Goal: Transaction & Acquisition: Register for event/course

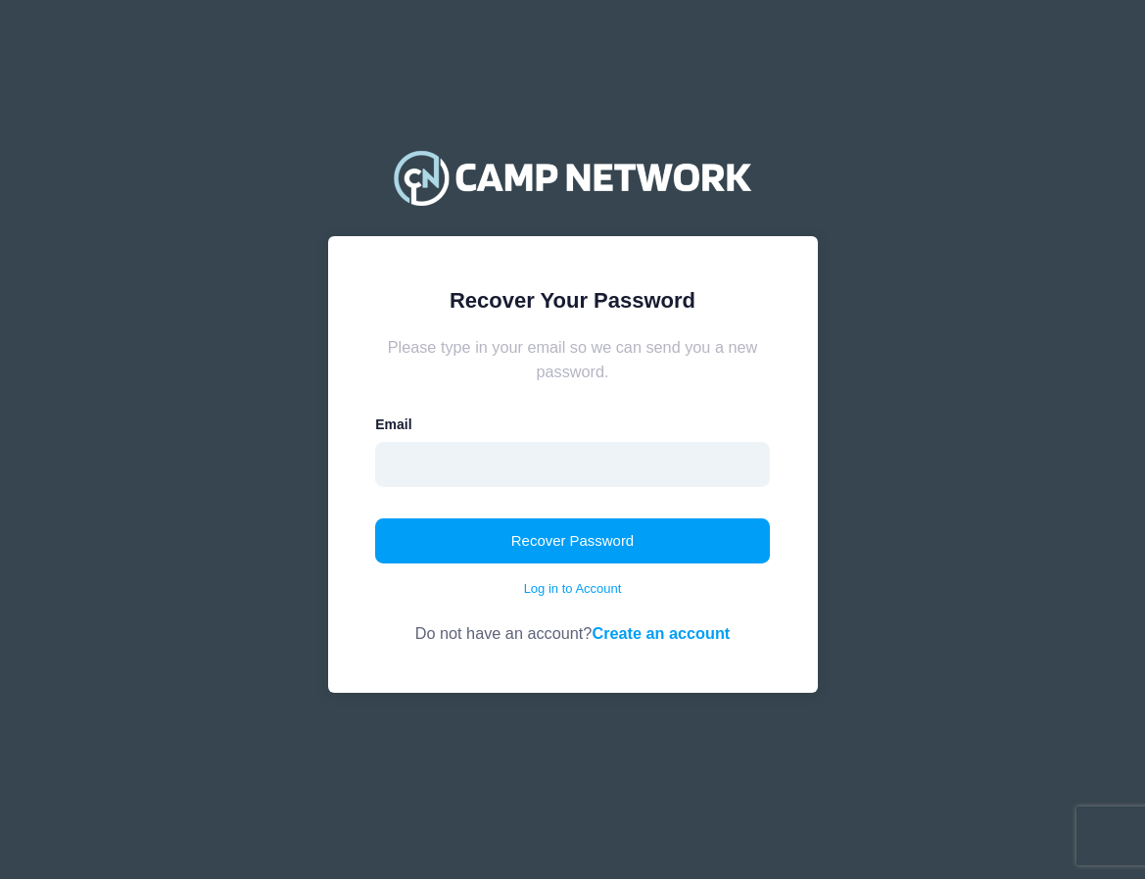
click at [651, 463] on input "email" at bounding box center [572, 464] width 395 height 45
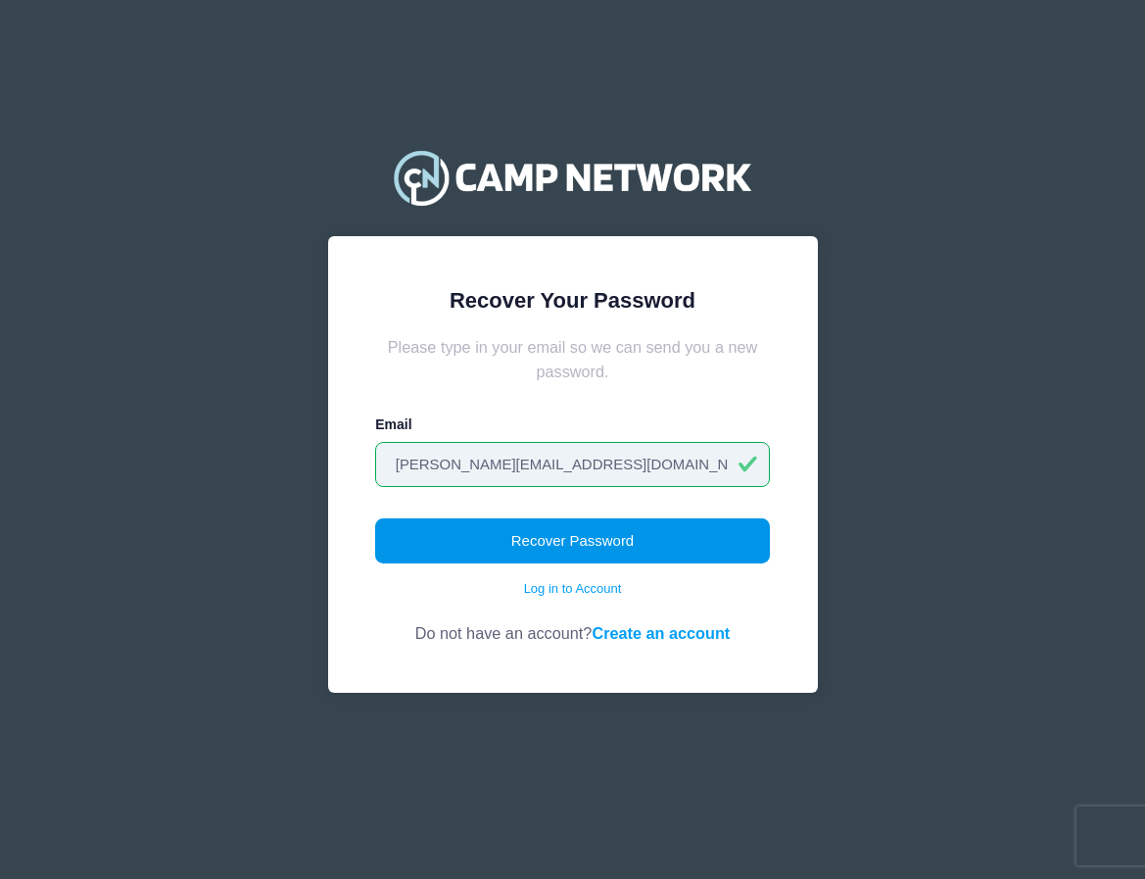
type input "Anjani.reddy123@gmail.com"
click at [682, 530] on button "Recover Password" at bounding box center [572, 540] width 395 height 45
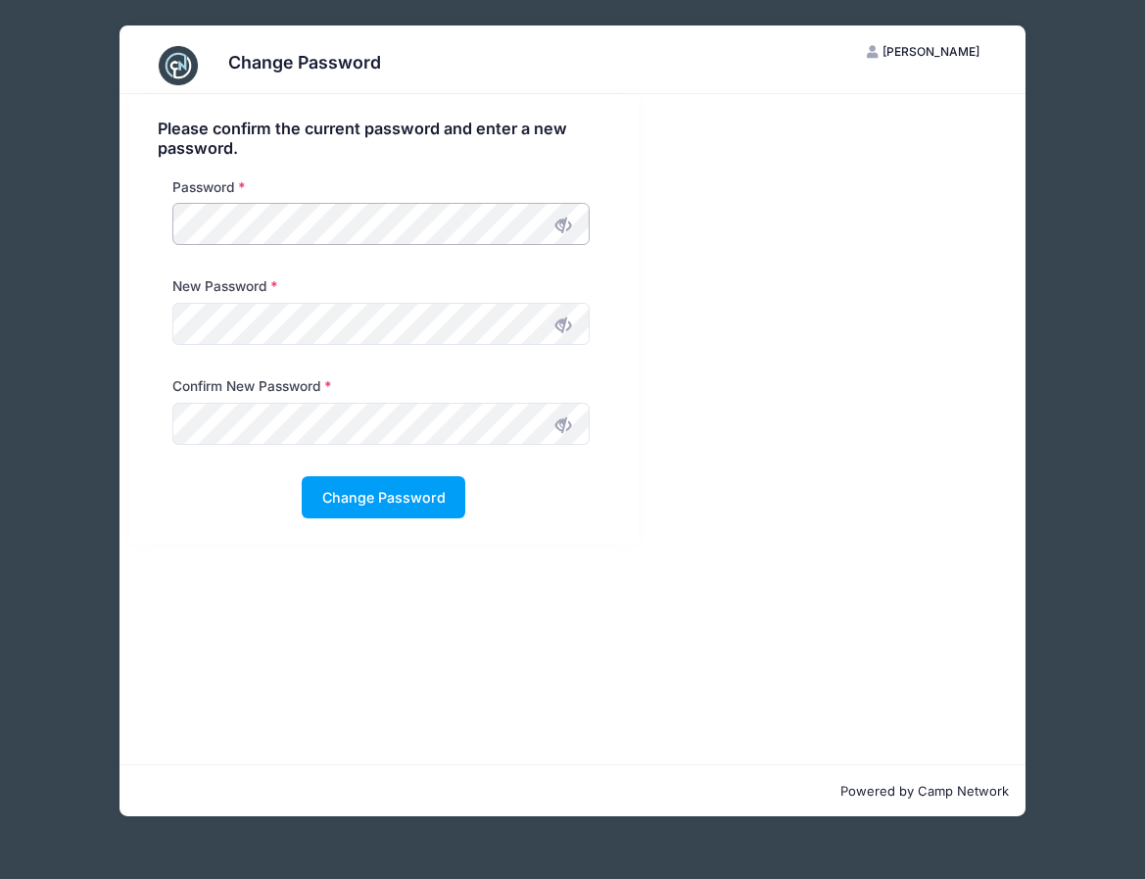
click at [111, 226] on div "Change Password AR Anjani Reddy My Account Logout Please confirm the current pa…" at bounding box center [572, 421] width 1087 height 842
click at [420, 496] on button "Change Password" at bounding box center [384, 497] width 164 height 42
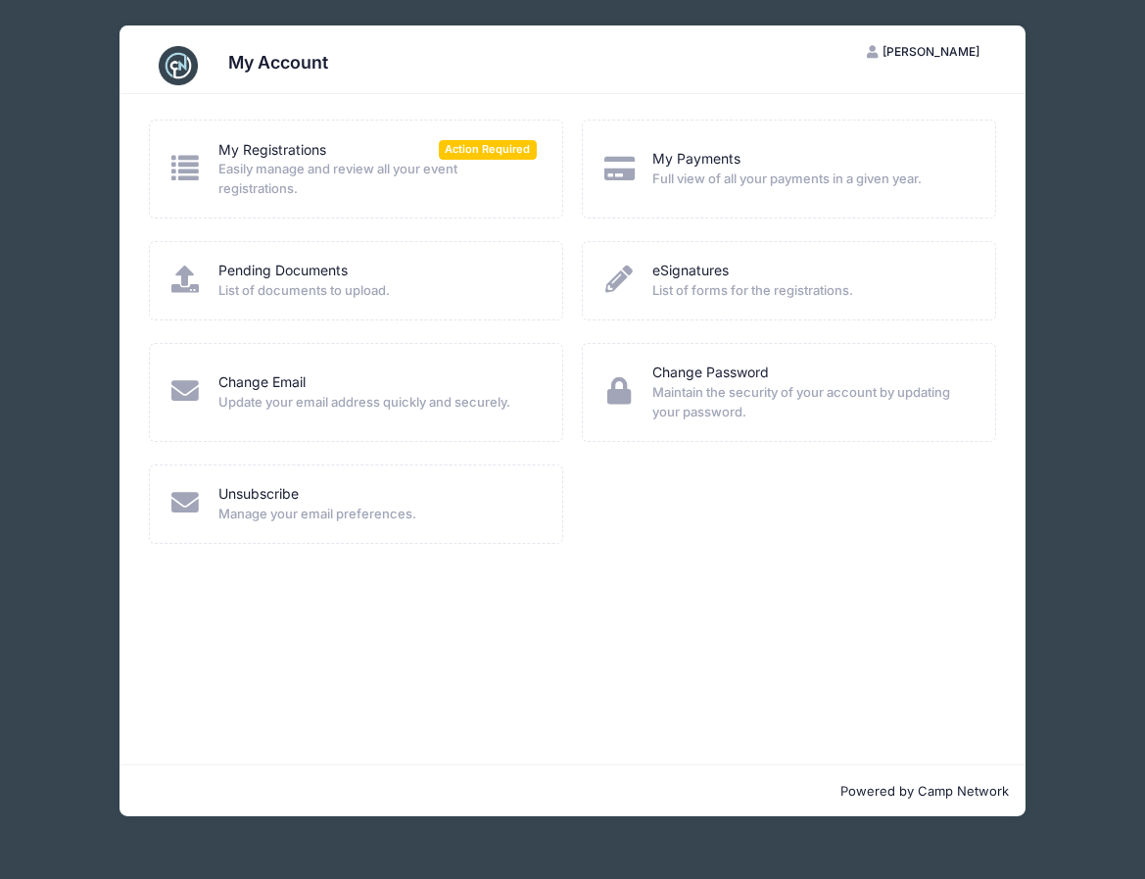
click at [363, 185] on span "Easily manage and review all your event registrations." at bounding box center [377, 179] width 318 height 38
click at [192, 176] on icon at bounding box center [186, 167] width 34 height 27
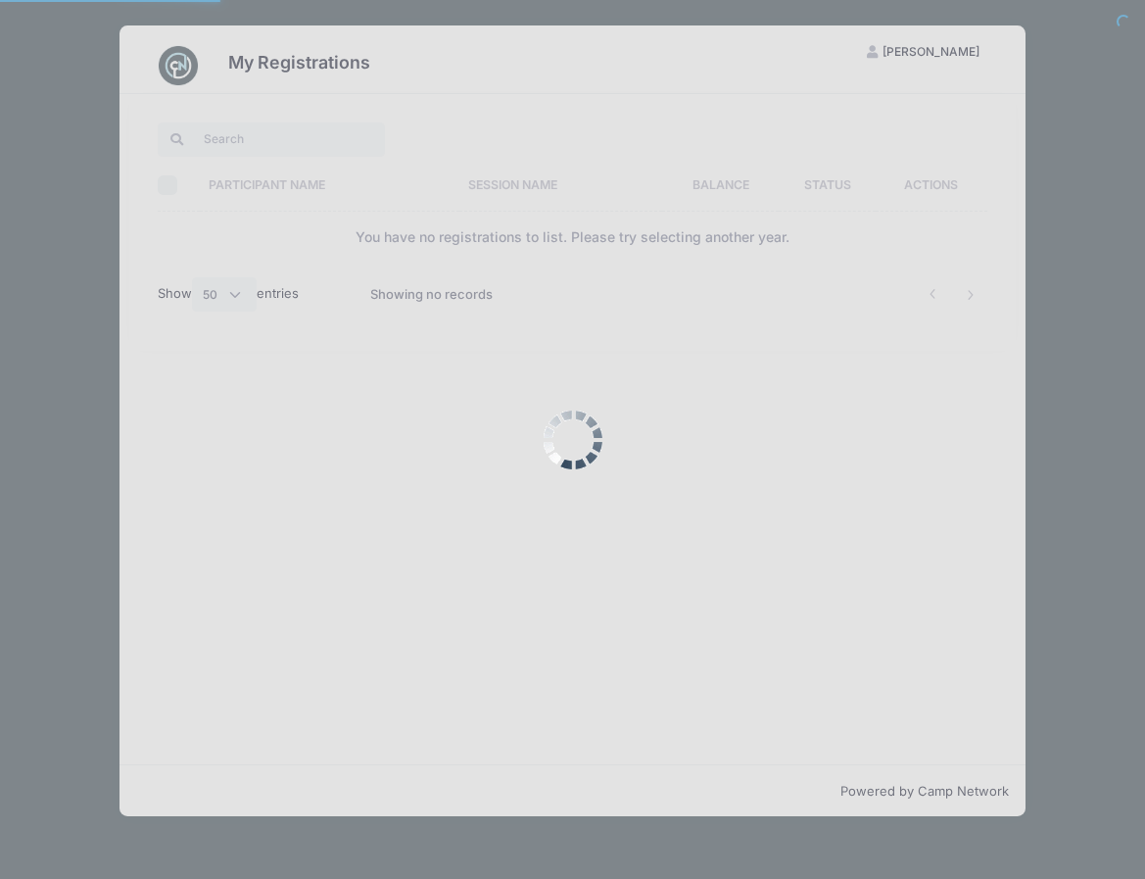
select select "50"
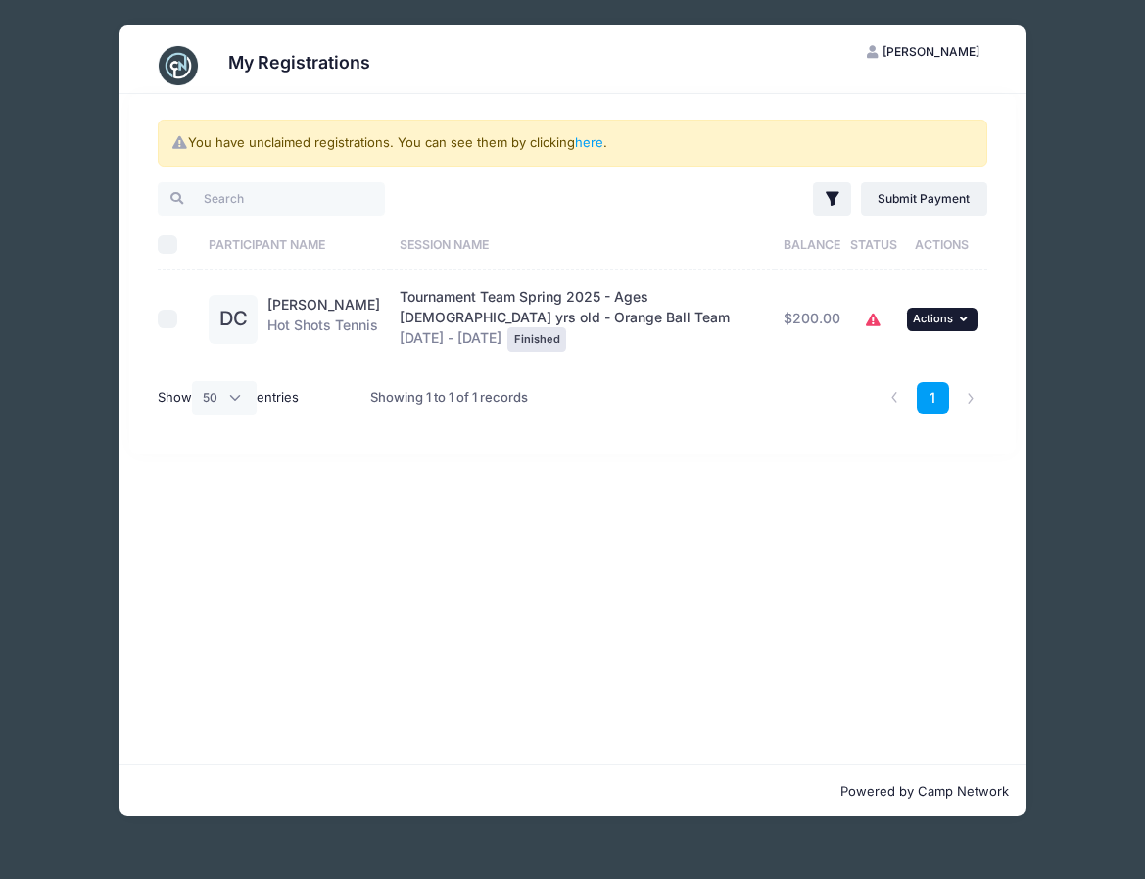
click at [968, 315] on icon "button" at bounding box center [966, 319] width 12 height 11
click at [859, 395] on link "Submit Payment" at bounding box center [880, 398] width 177 height 37
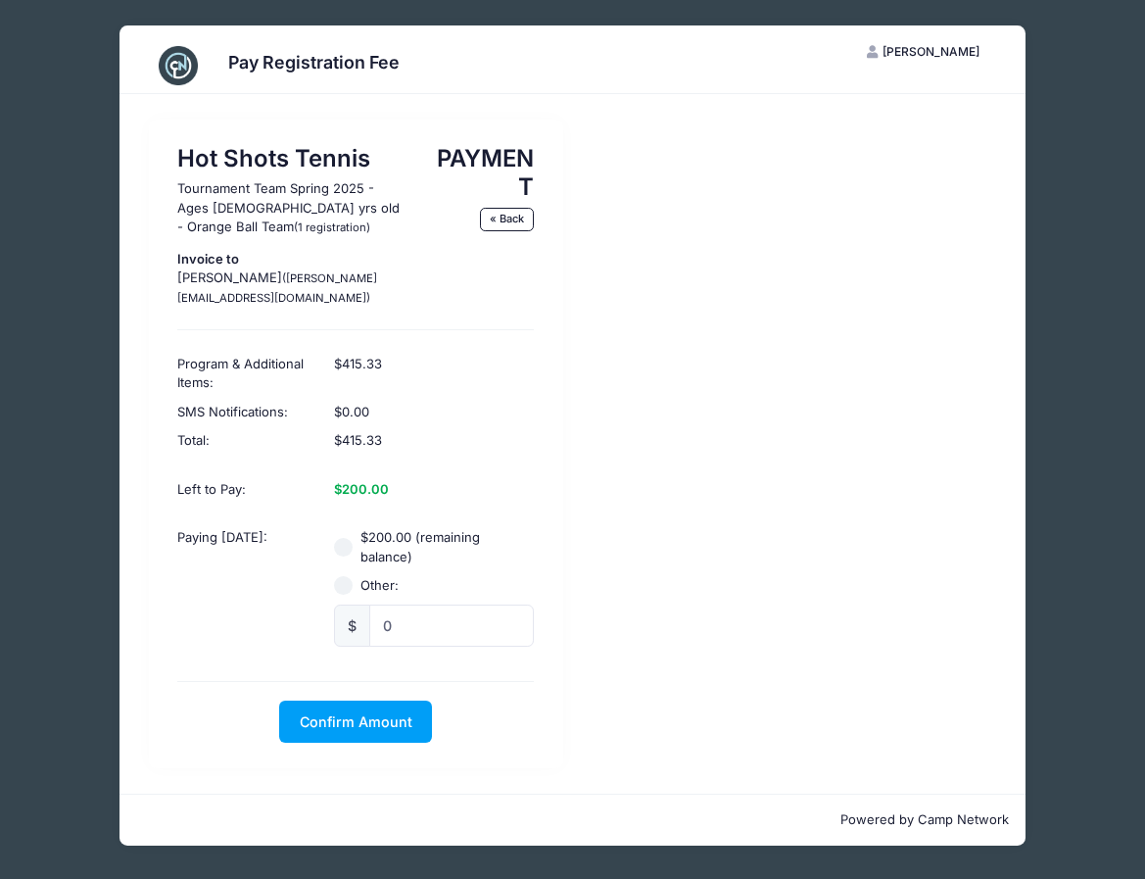
click at [393, 399] on div "$0.00" at bounding box center [433, 412] width 219 height 29
click at [496, 227] on link "« Back" at bounding box center [507, 220] width 55 height 24
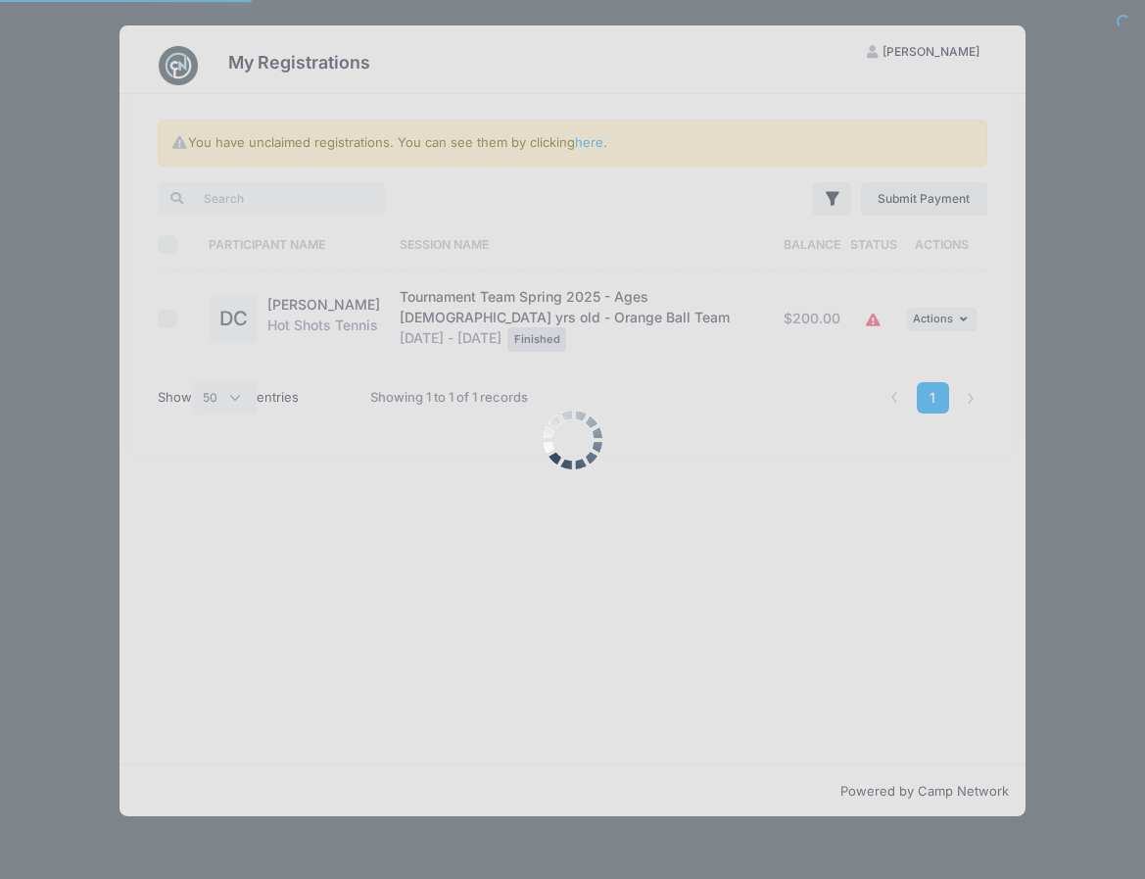
select select "50"
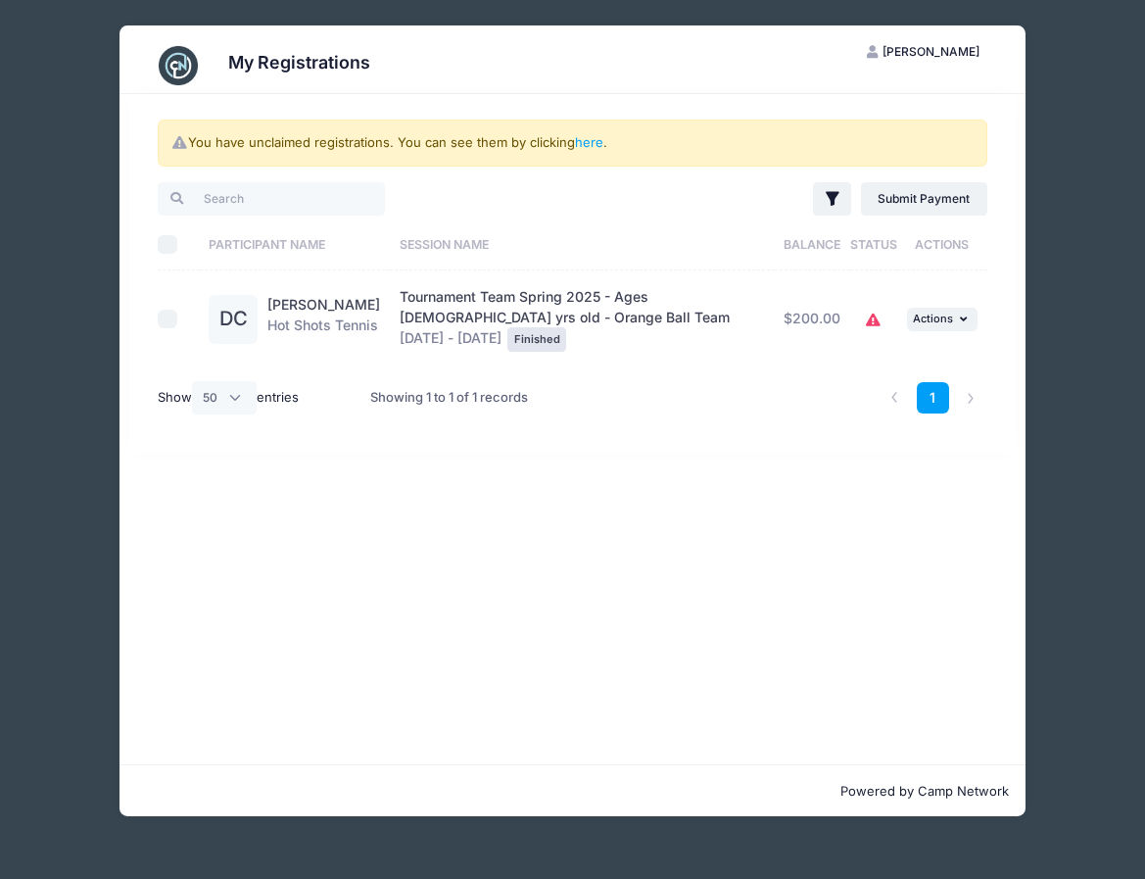
click at [874, 320] on icon at bounding box center [874, 320] width 16 height 0
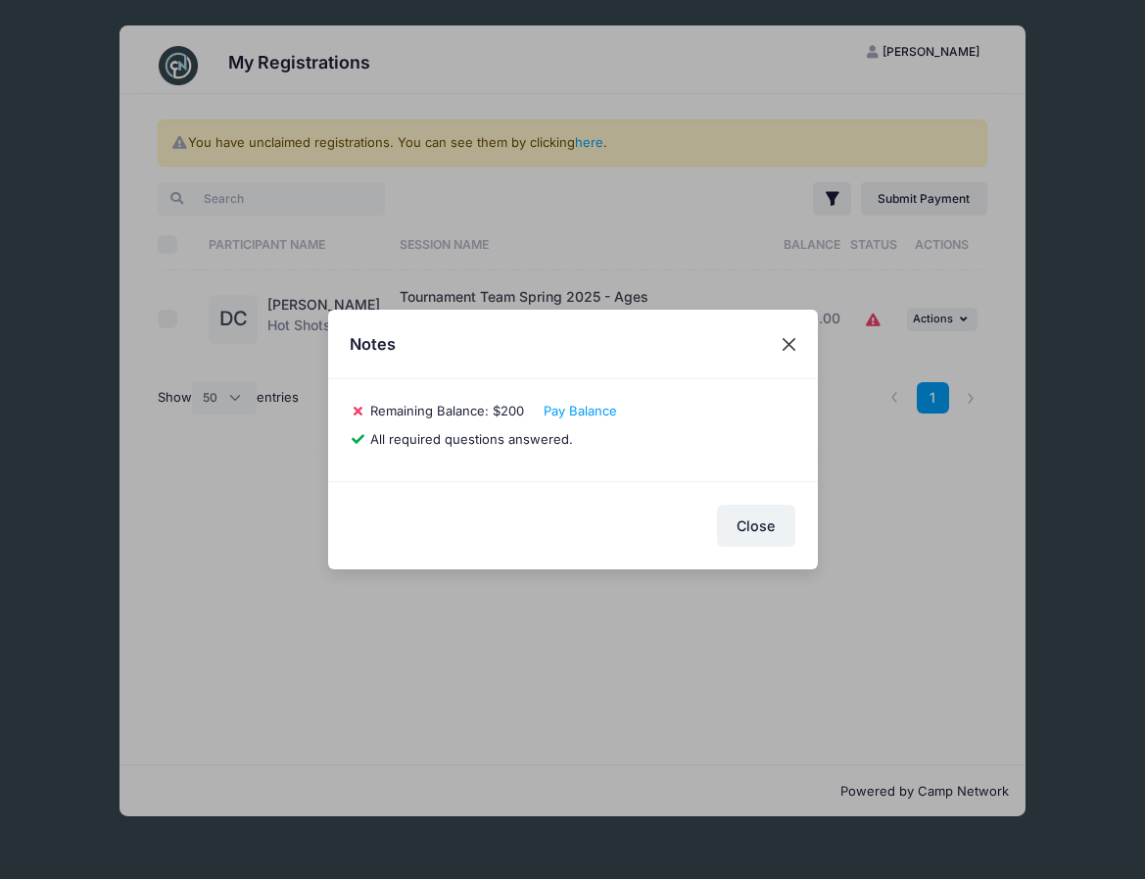
click at [786, 347] on button "Close" at bounding box center [788, 343] width 35 height 35
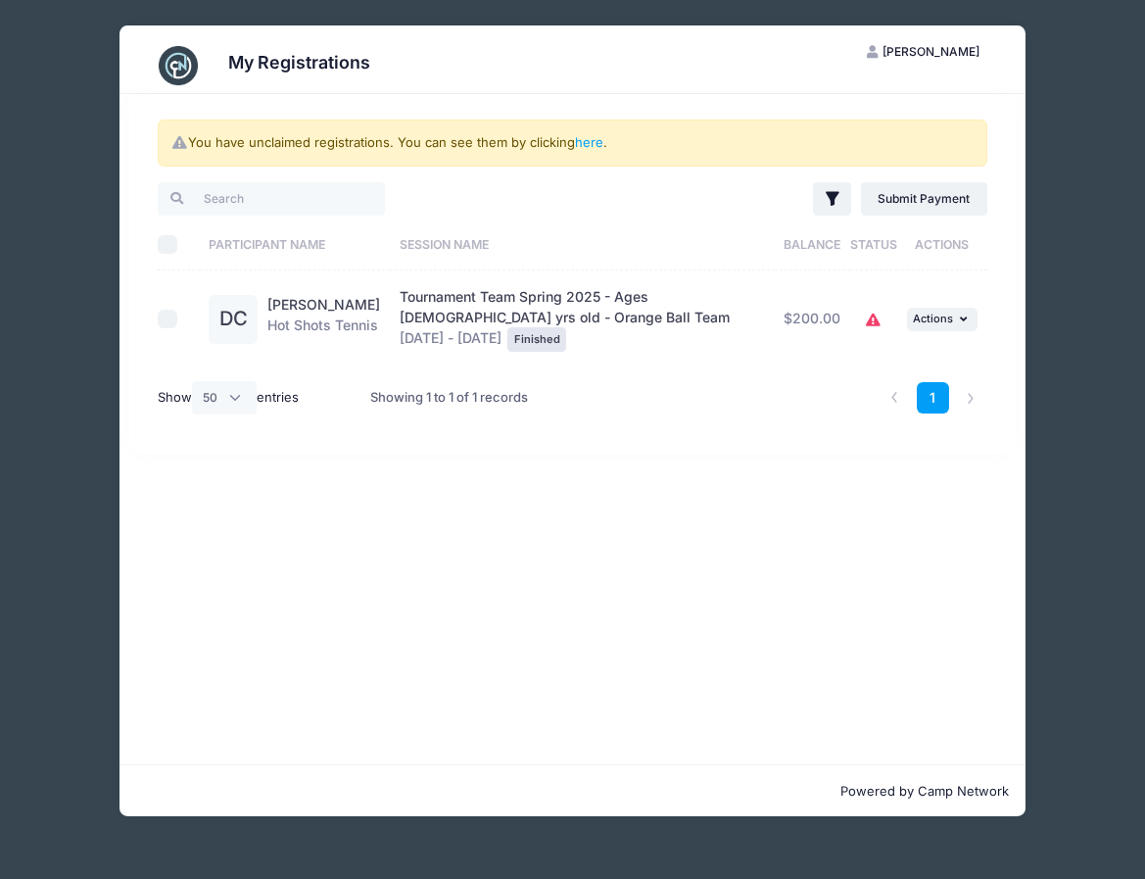
click at [884, 232] on th "Status" at bounding box center [873, 244] width 47 height 52
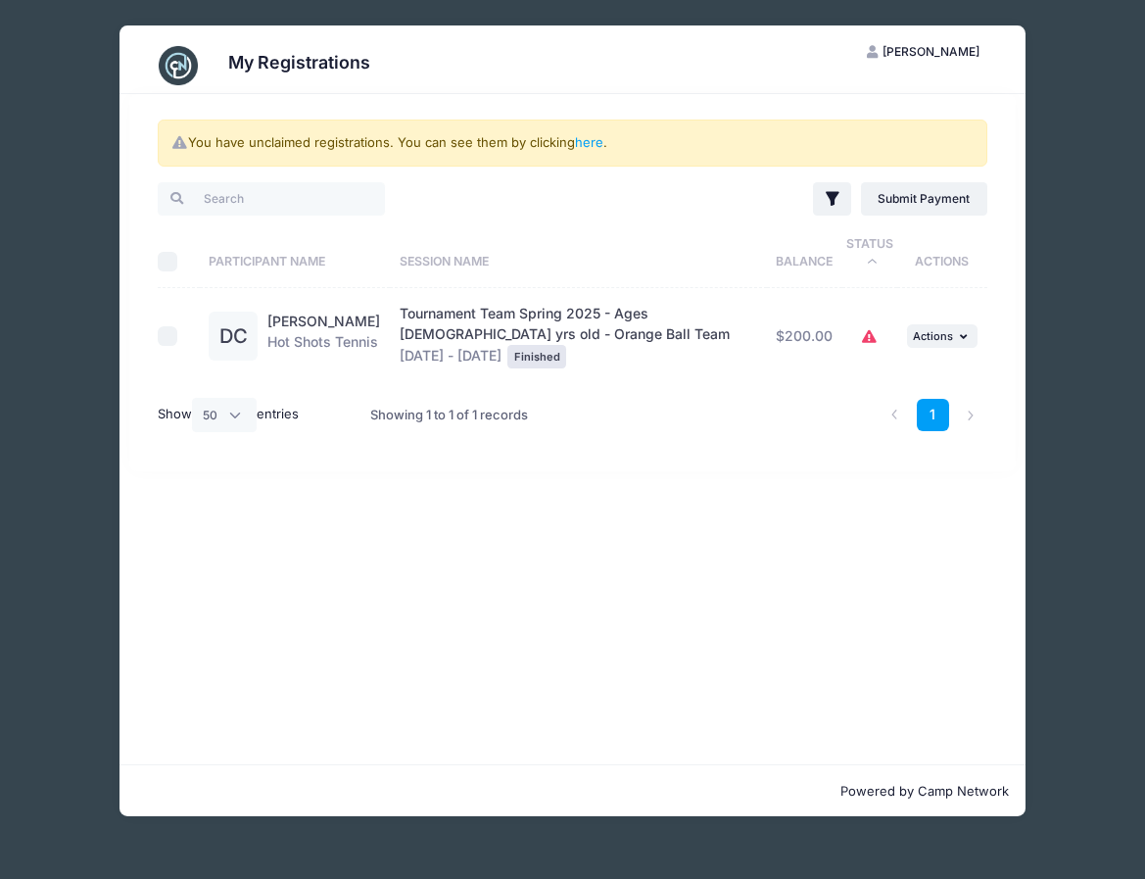
click at [811, 255] on th "Balance" at bounding box center [805, 253] width 76 height 70
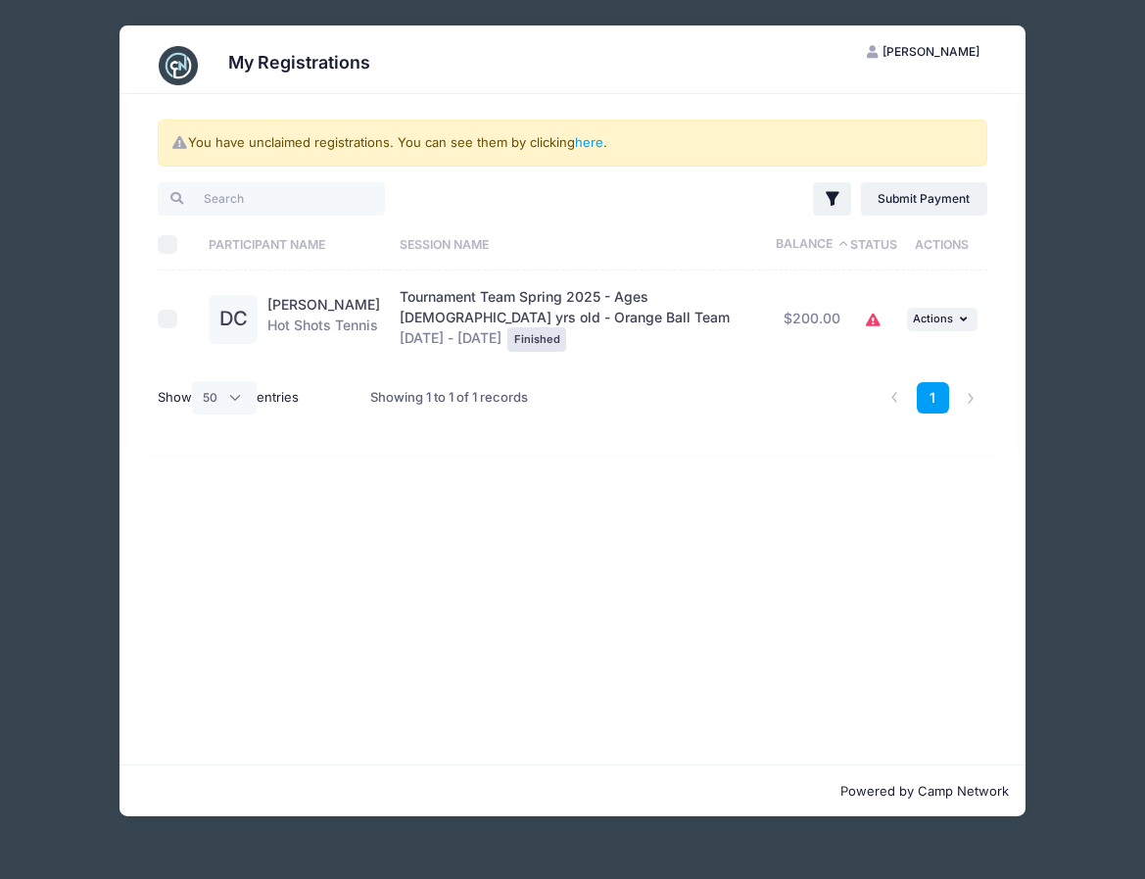
click at [615, 149] on div "You have unclaimed registrations. You can see them by clicking here ." at bounding box center [572, 143] width 829 height 47
click at [609, 147] on div "You have unclaimed registrations. You can see them by clicking here ." at bounding box center [572, 143] width 829 height 47
click at [603, 145] on link "here" at bounding box center [589, 142] width 28 height 16
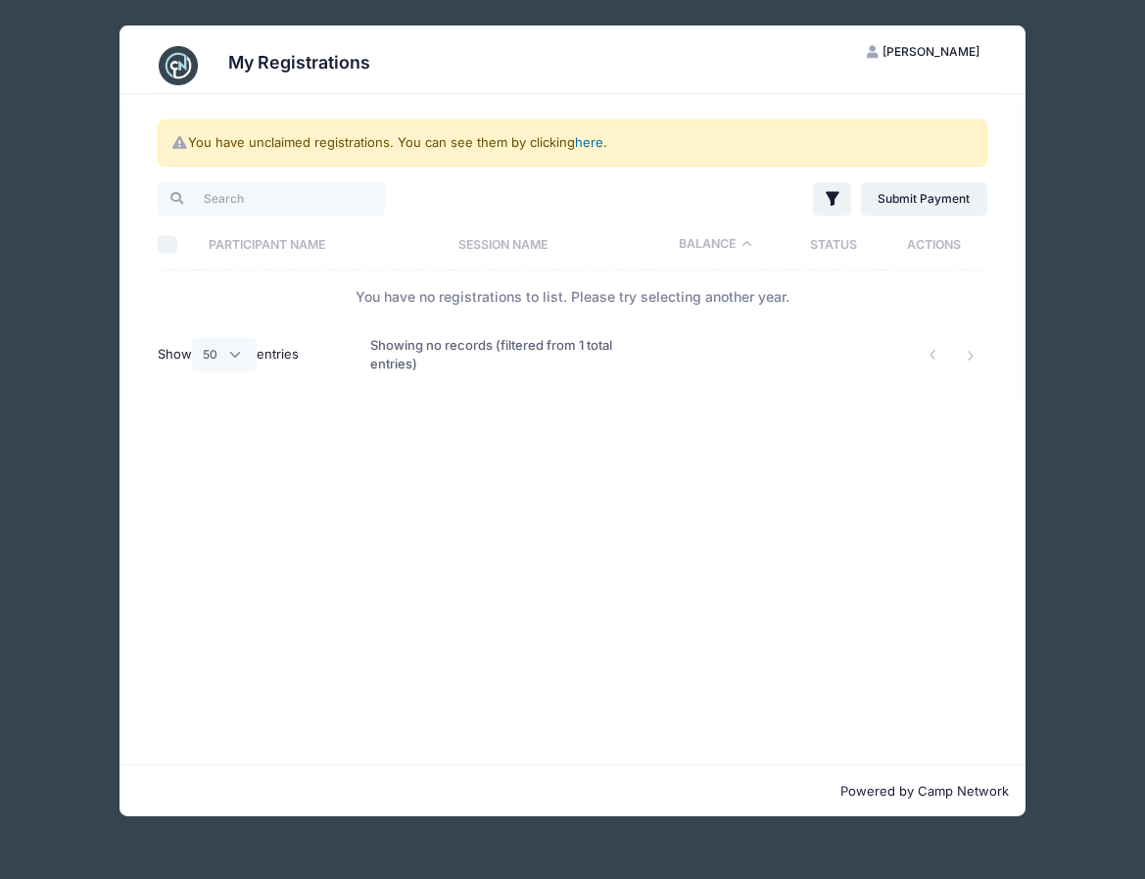
click at [600, 146] on link "here" at bounding box center [589, 142] width 28 height 16
click at [944, 192] on link "Submit Payment" at bounding box center [924, 198] width 126 height 33
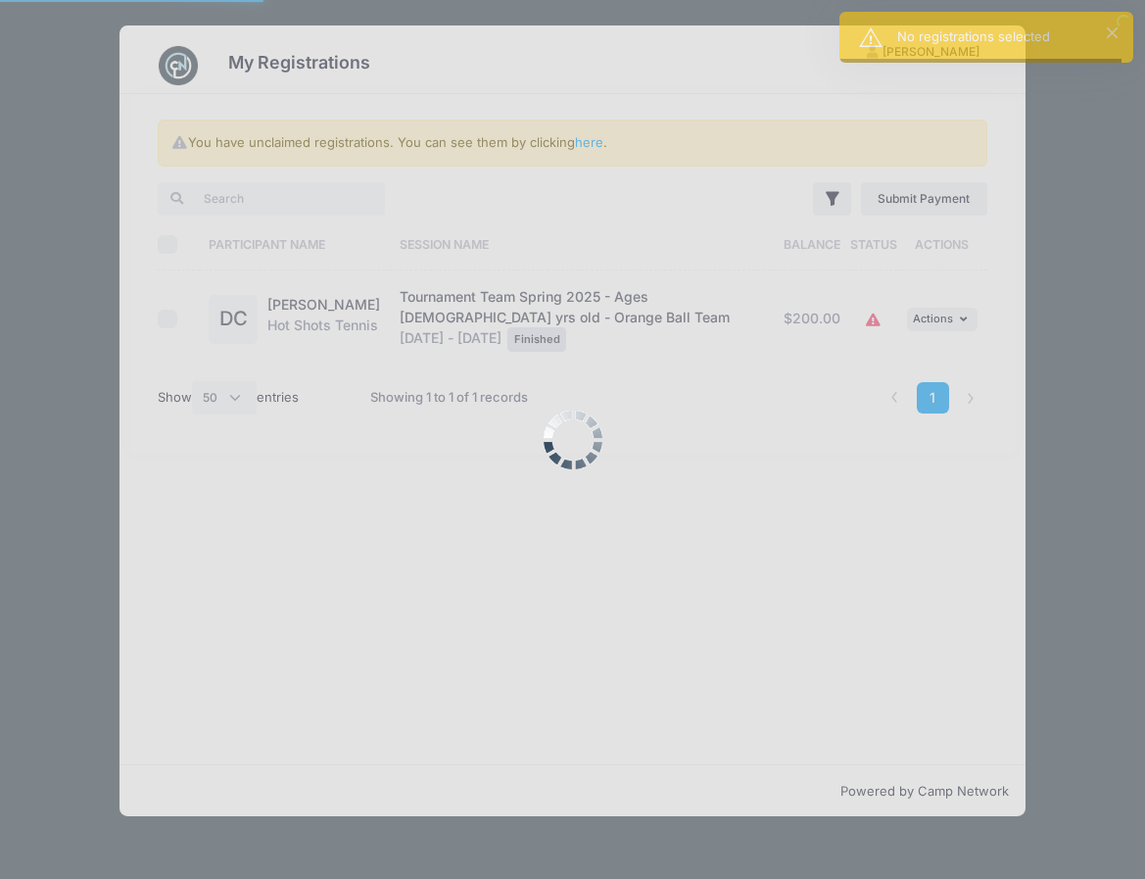
select select "50"
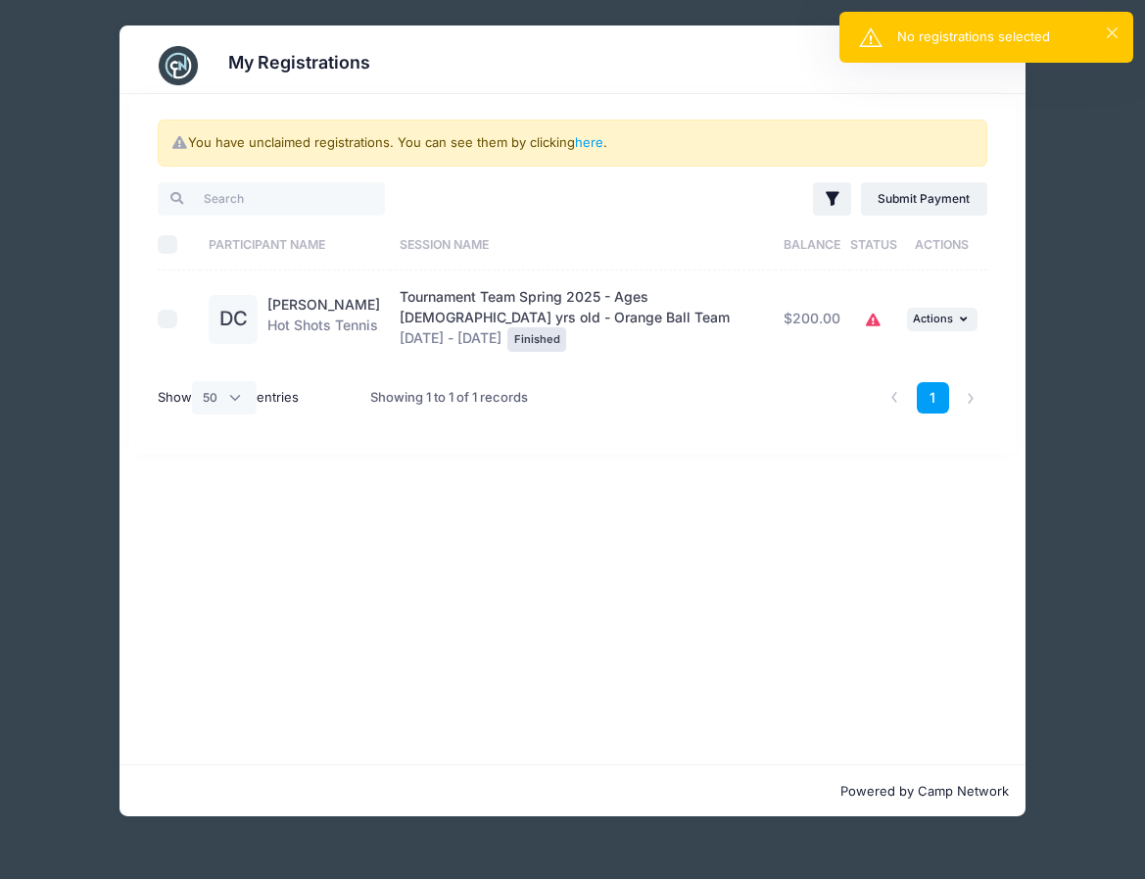
drag, startPoint x: 1113, startPoint y: 36, endPoint x: 1101, endPoint y: 36, distance: 11.8
click at [1111, 35] on button "×" at bounding box center [1112, 32] width 11 height 11
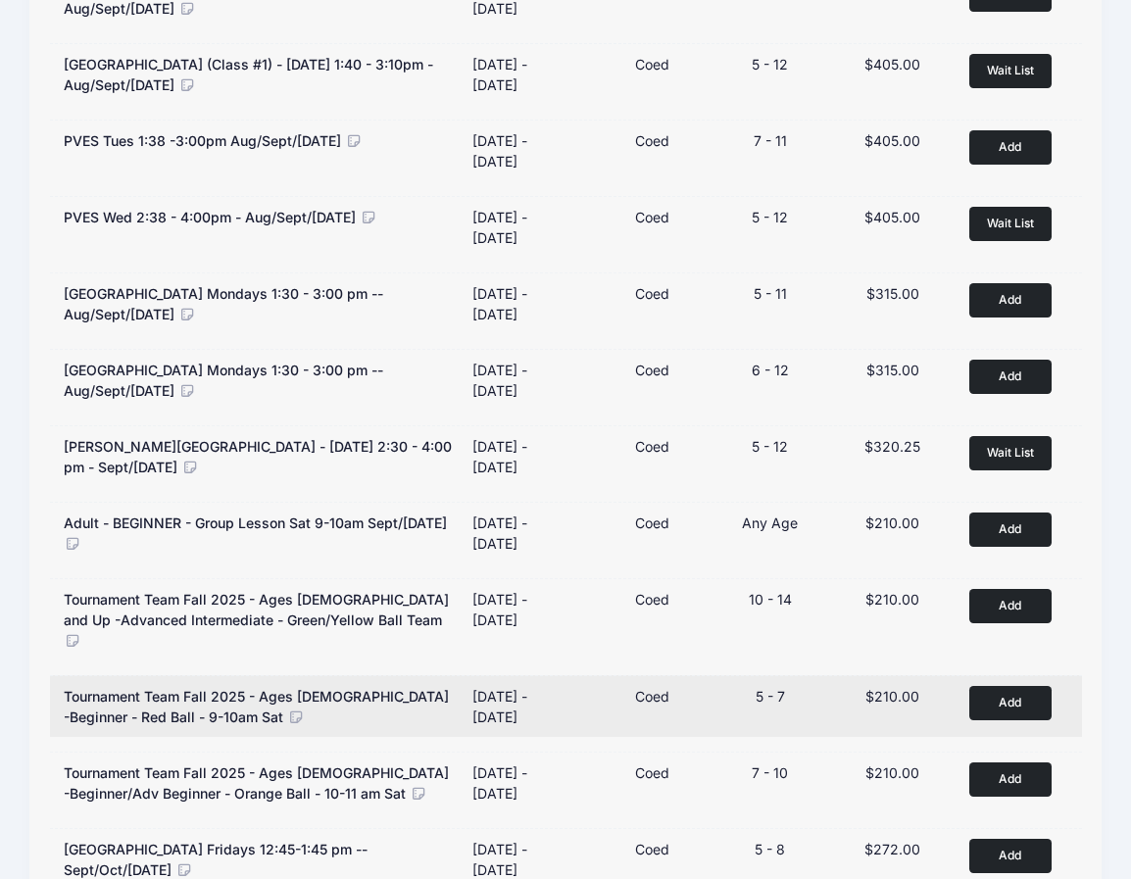
scroll to position [310, 0]
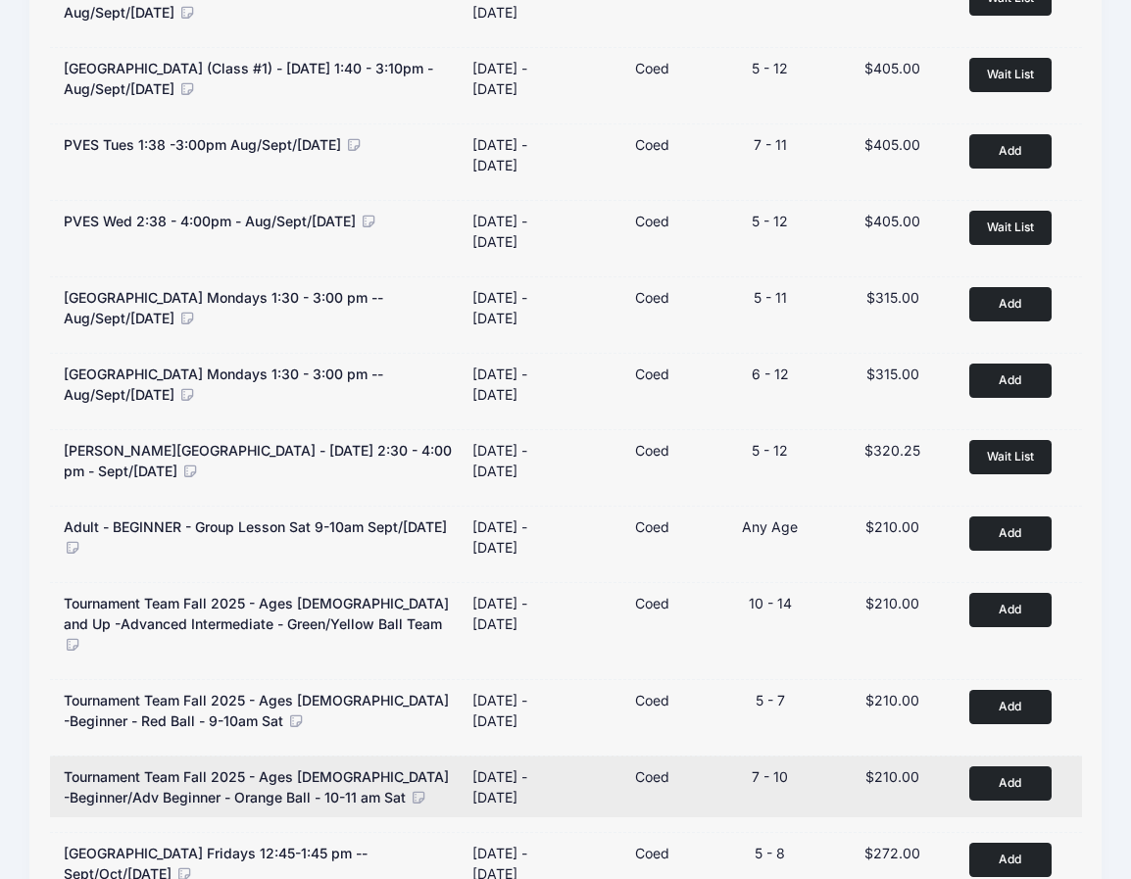
click at [988, 766] on button "Add to Cart" at bounding box center [1010, 783] width 82 height 34
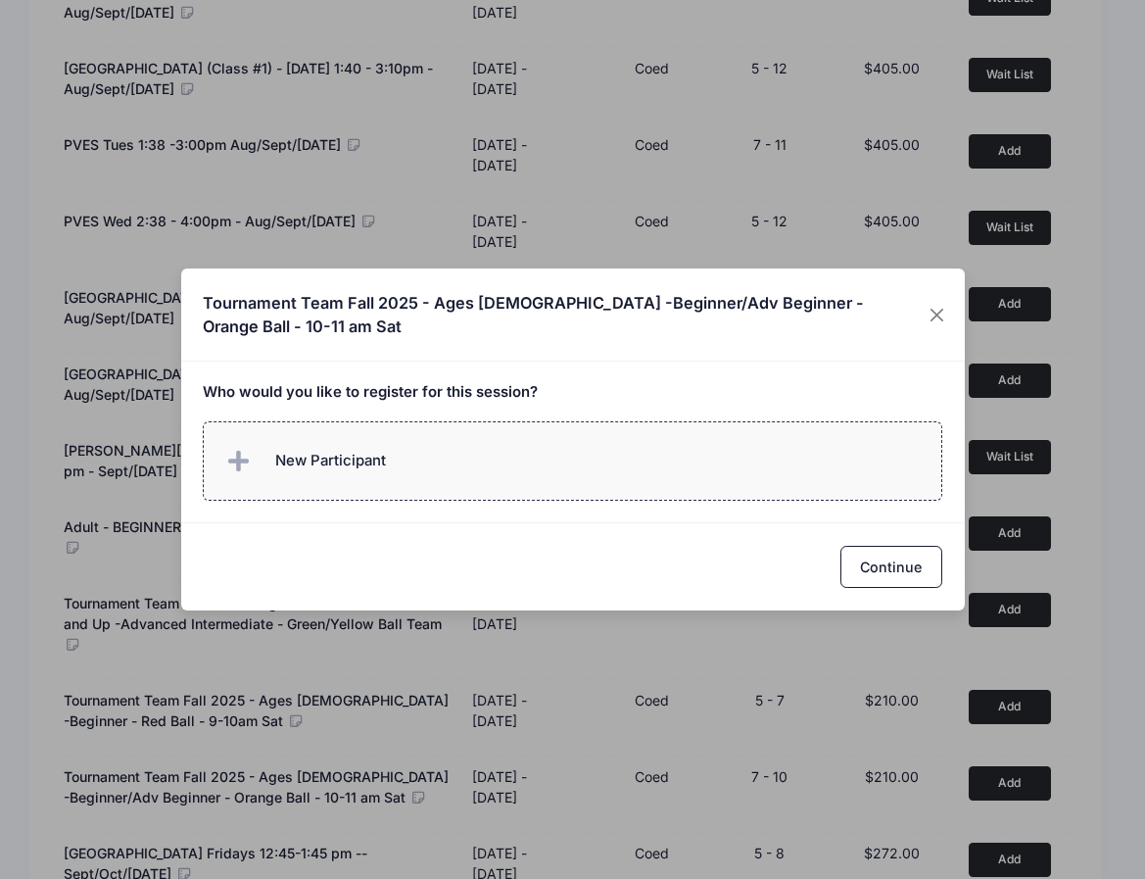
click at [560, 471] on label "New Participant" at bounding box center [573, 460] width 740 height 79
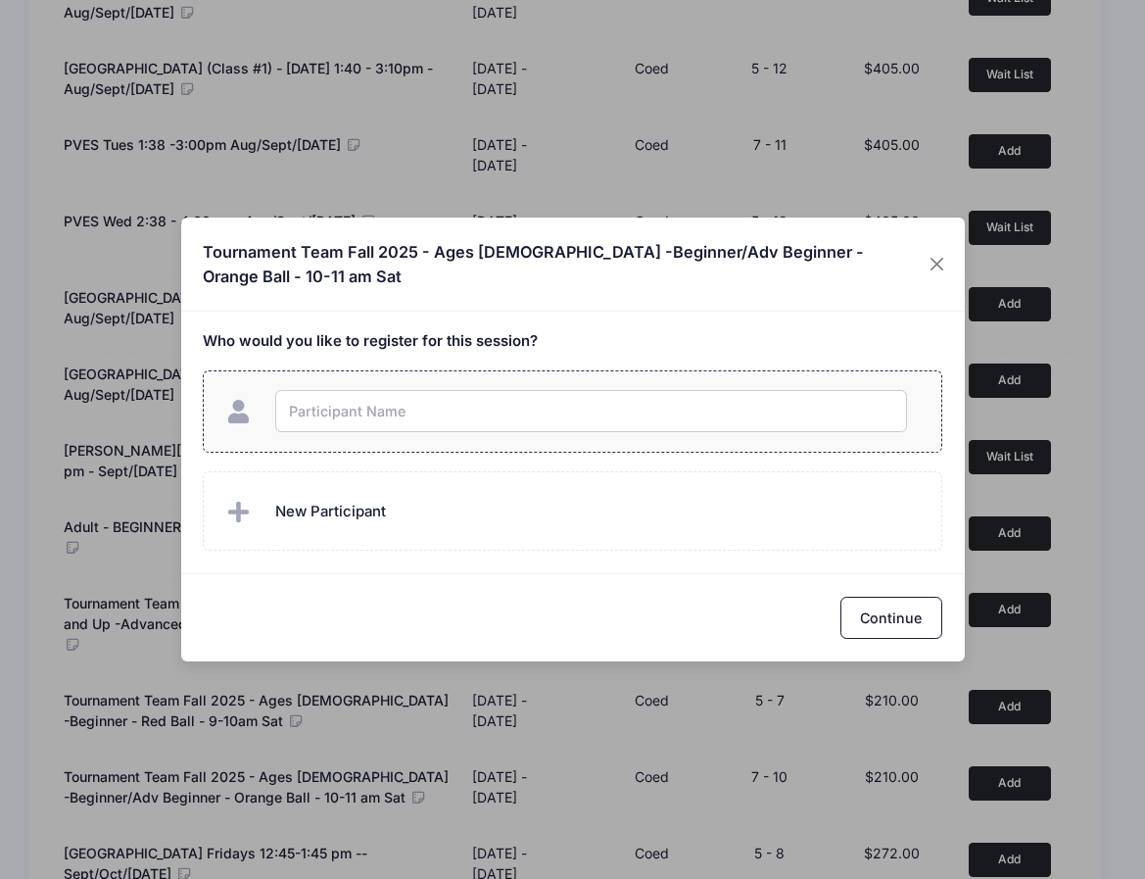
type input "d"
type input "Dev"
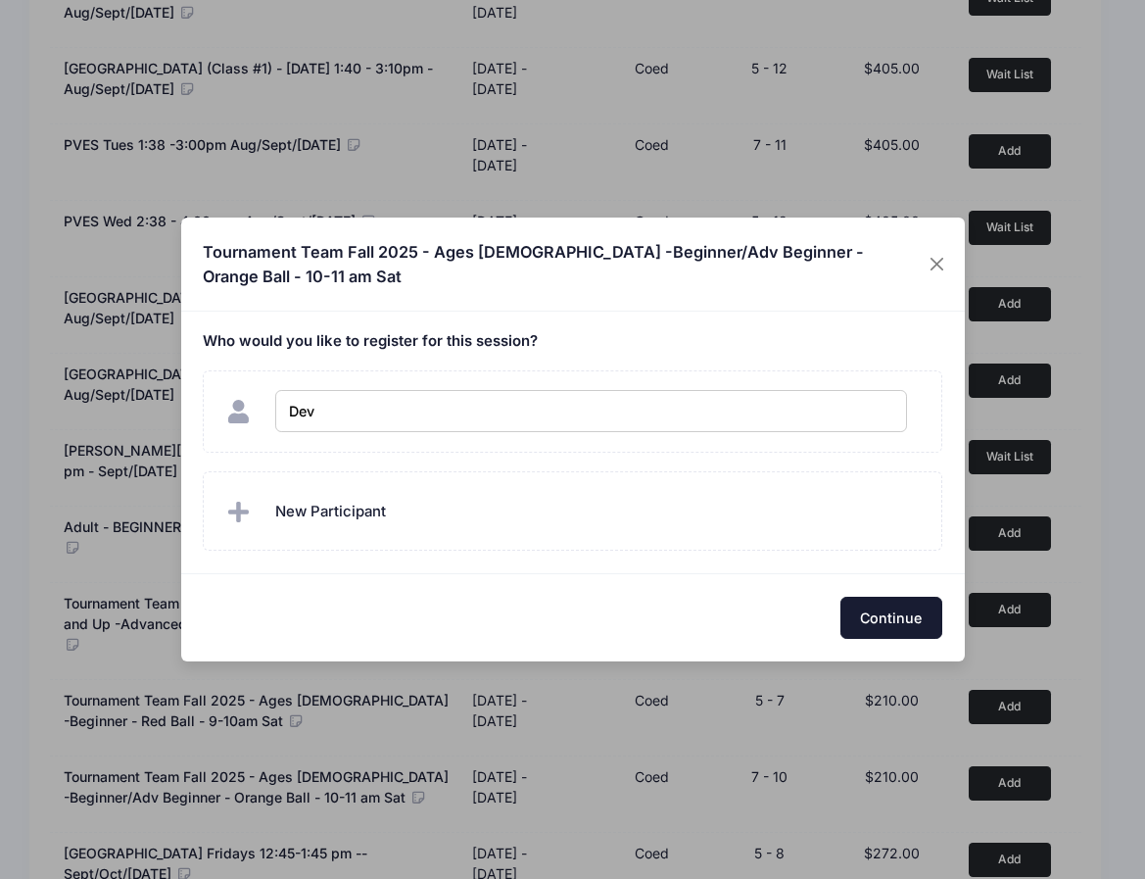
checkbox input "true"
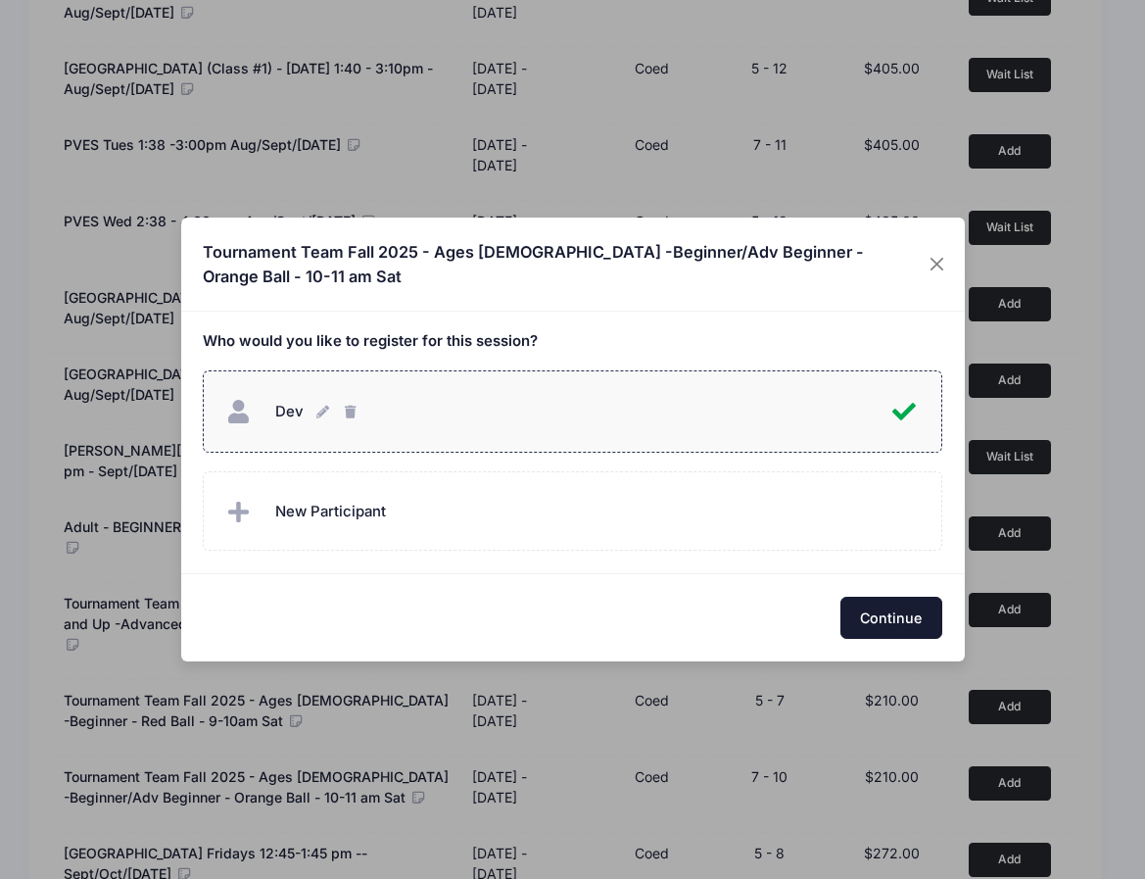
click at [865, 606] on button "Continue" at bounding box center [892, 618] width 102 height 42
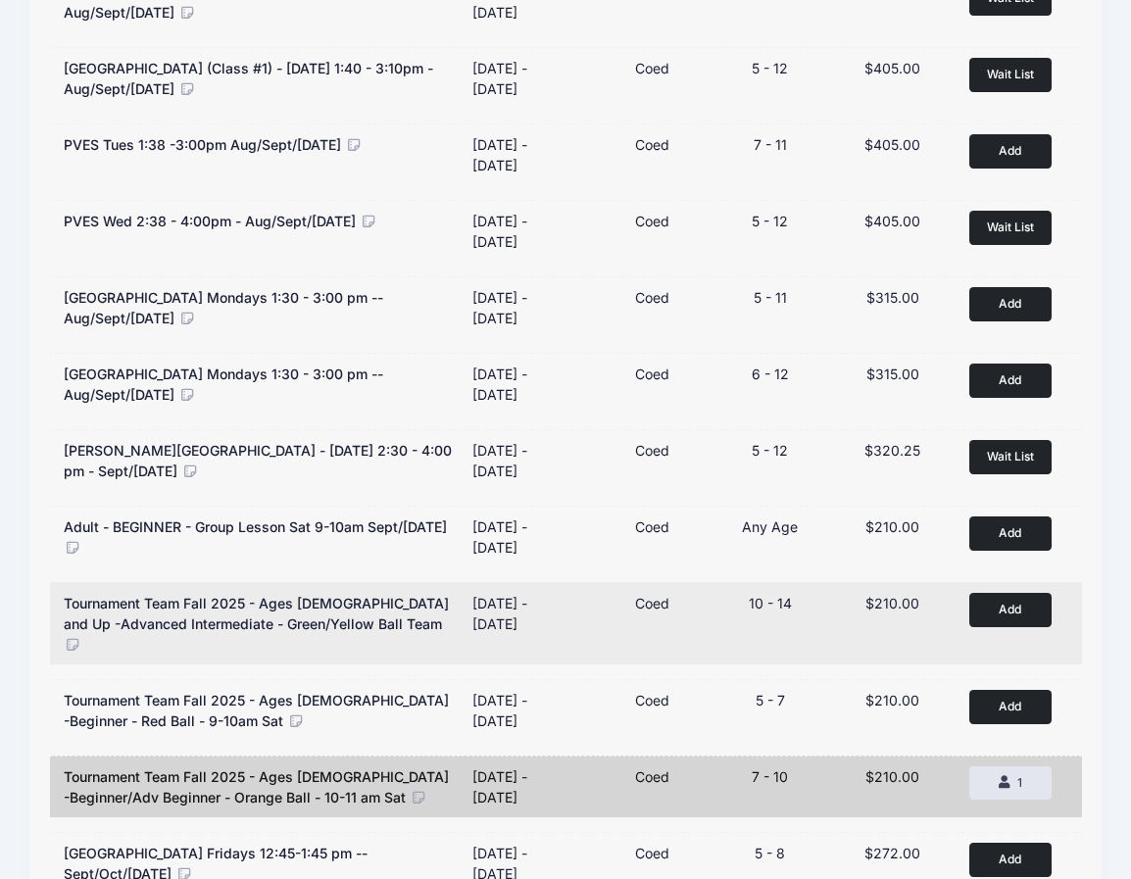
scroll to position [0, 0]
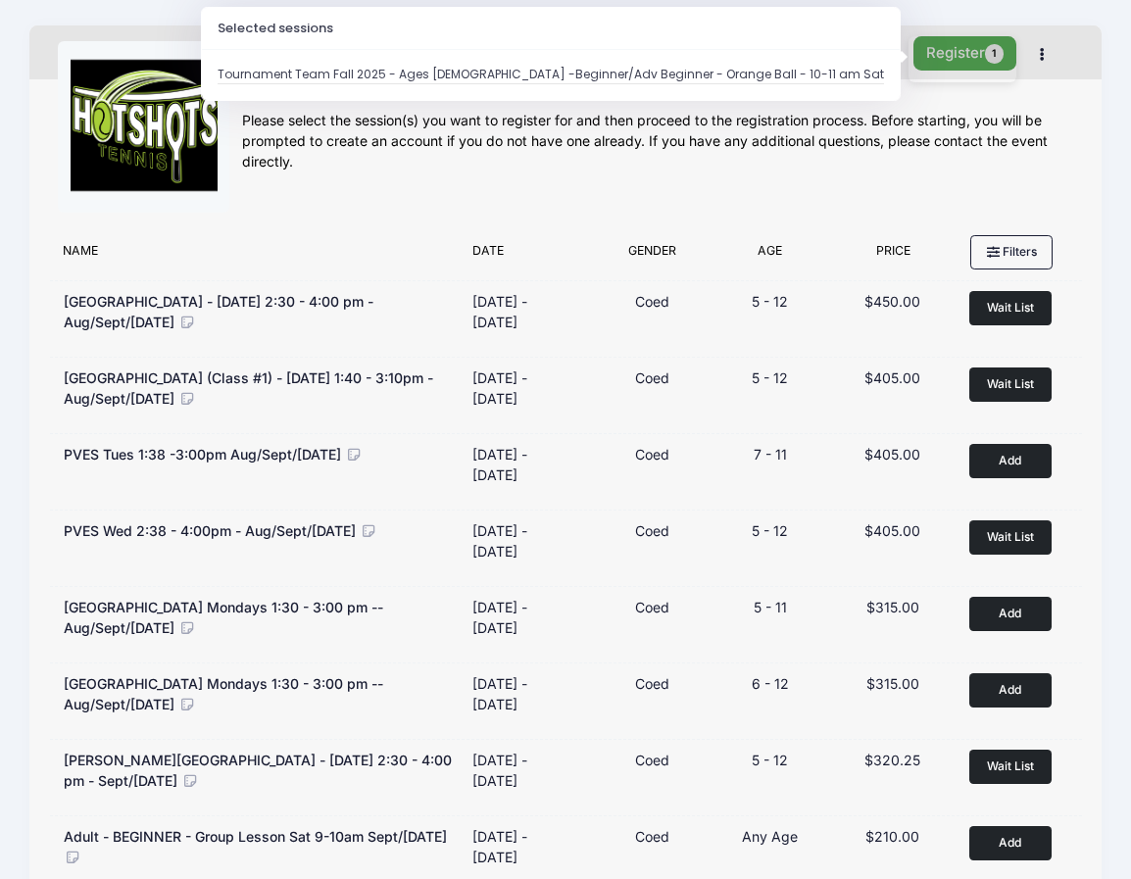
click at [953, 39] on button "Register 1" at bounding box center [965, 53] width 104 height 34
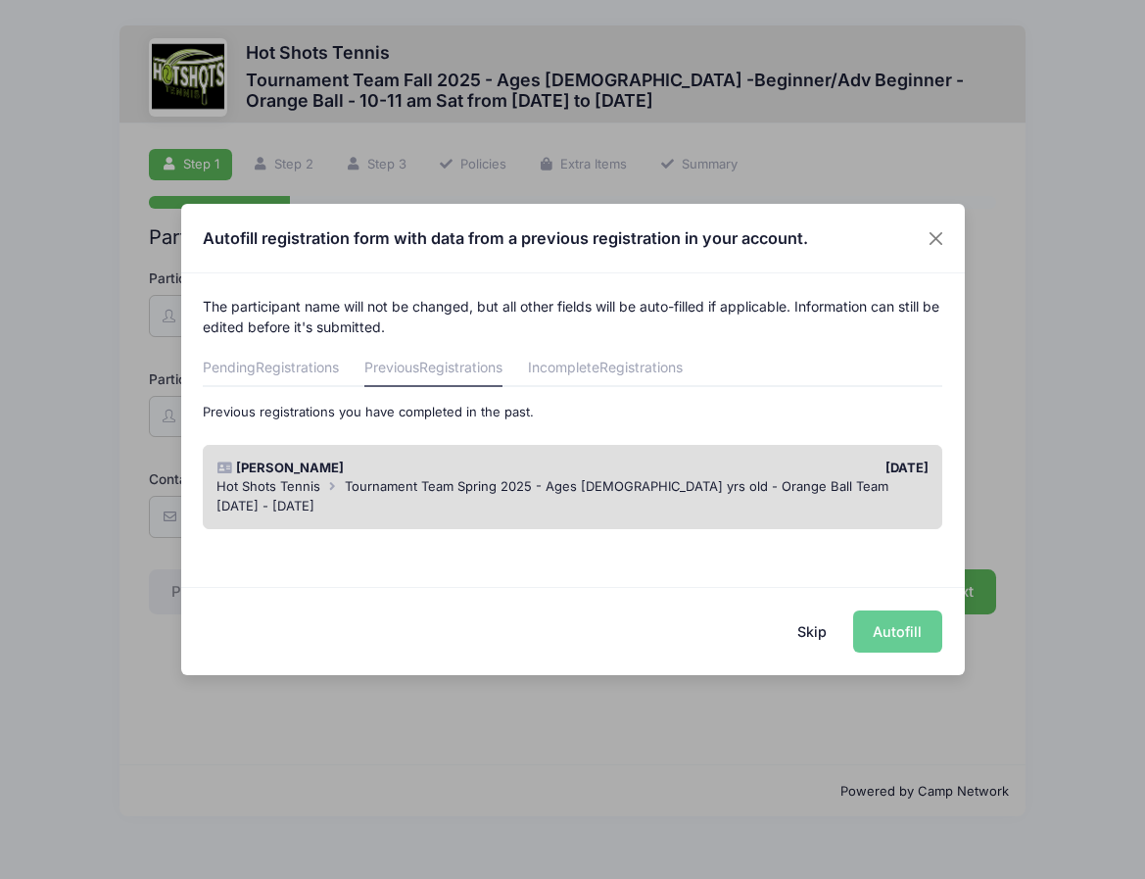
click at [875, 631] on div "Skip Autofill" at bounding box center [573, 630] width 784 height 87
drag, startPoint x: 922, startPoint y: 625, endPoint x: 901, endPoint y: 630, distance: 21.2
click at [921, 626] on div "Skip Autofill" at bounding box center [573, 630] width 784 height 87
click at [774, 487] on div "Hot Shots Tennis Tournament Team Spring 2025 - Ages [DEMOGRAPHIC_DATA] yrs old …" at bounding box center [573, 487] width 712 height 20
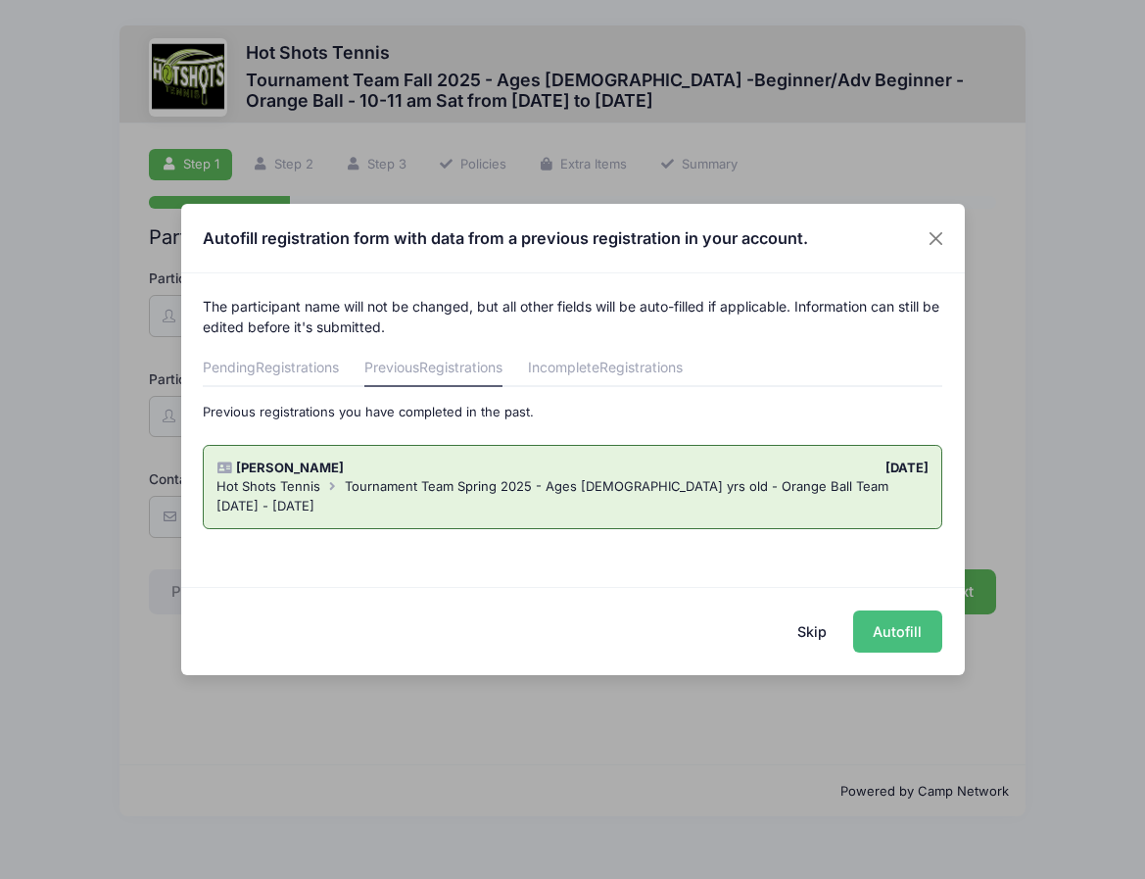
click at [876, 636] on button "Autofill" at bounding box center [897, 631] width 89 height 42
type input "[PERSON_NAME][EMAIL_ADDRESS][DOMAIN_NAME]"
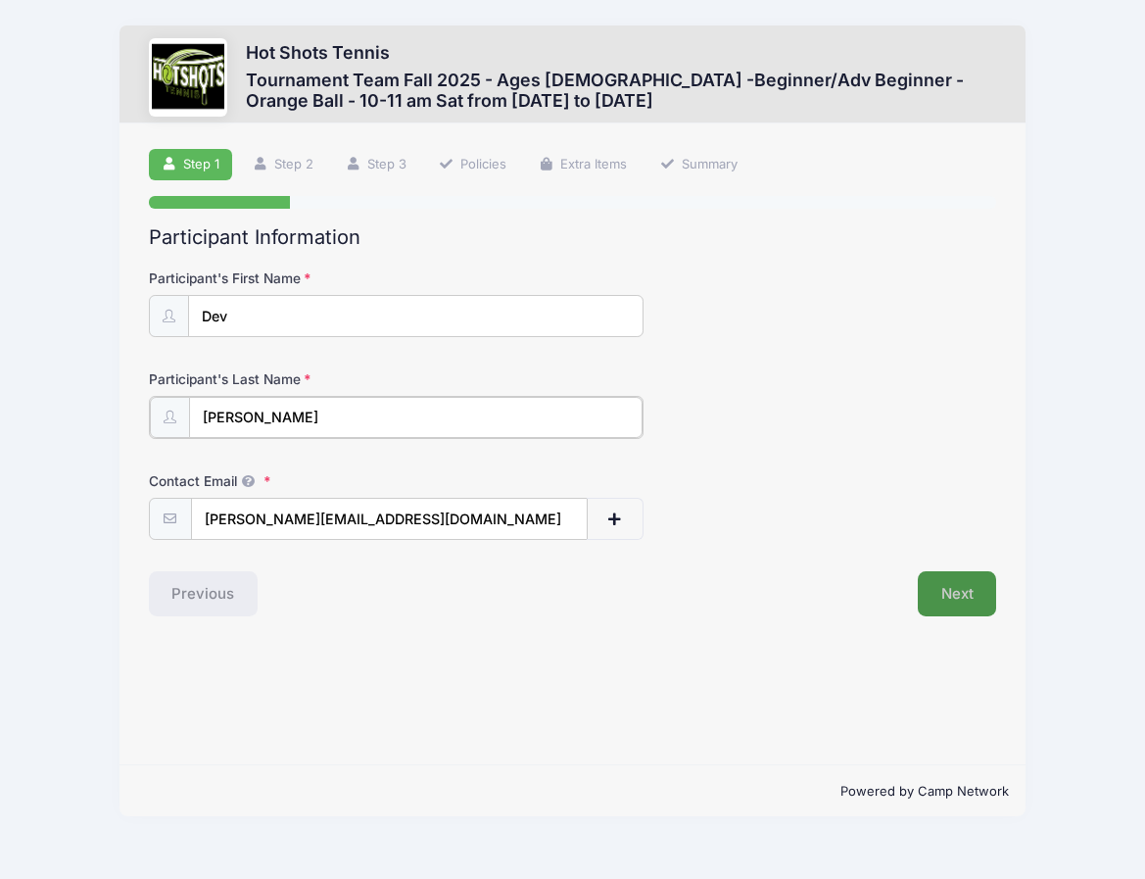
type input "[PERSON_NAME]"
click at [954, 594] on button "Next" at bounding box center [957, 591] width 79 height 45
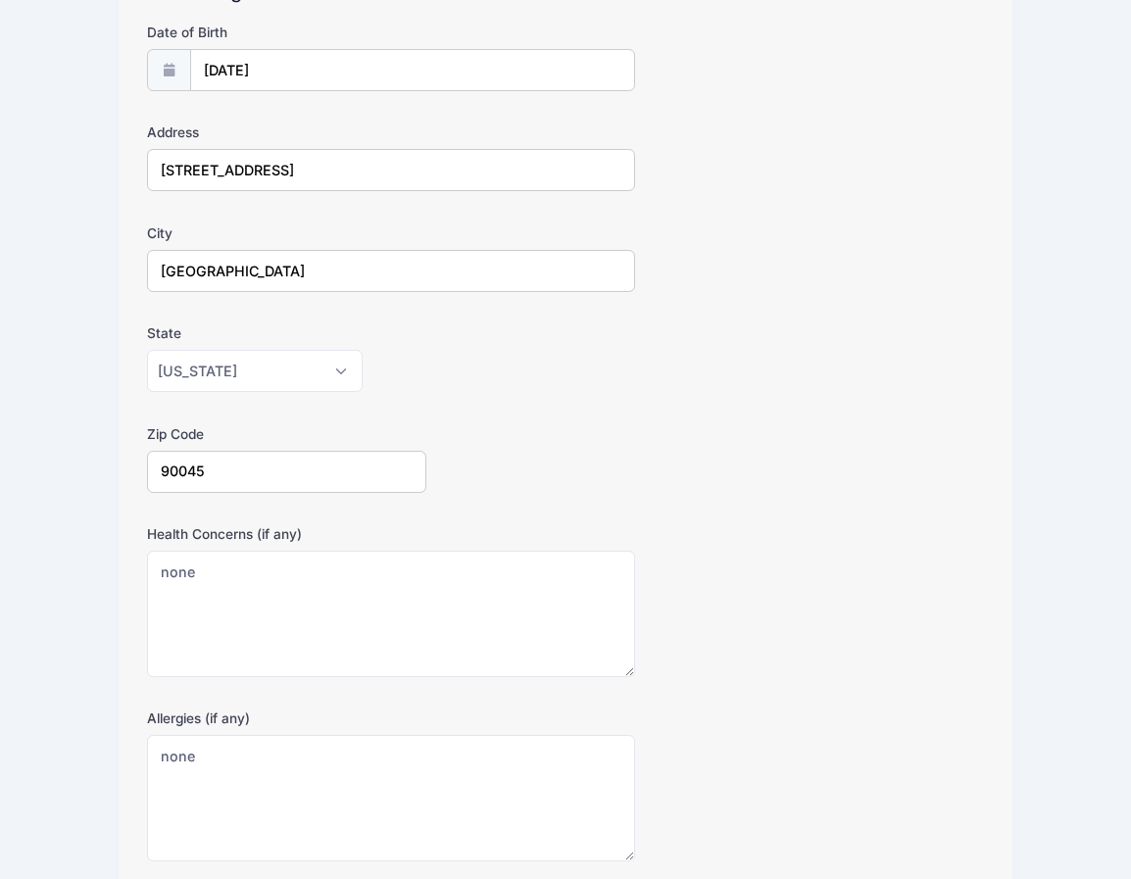
scroll to position [374, 0]
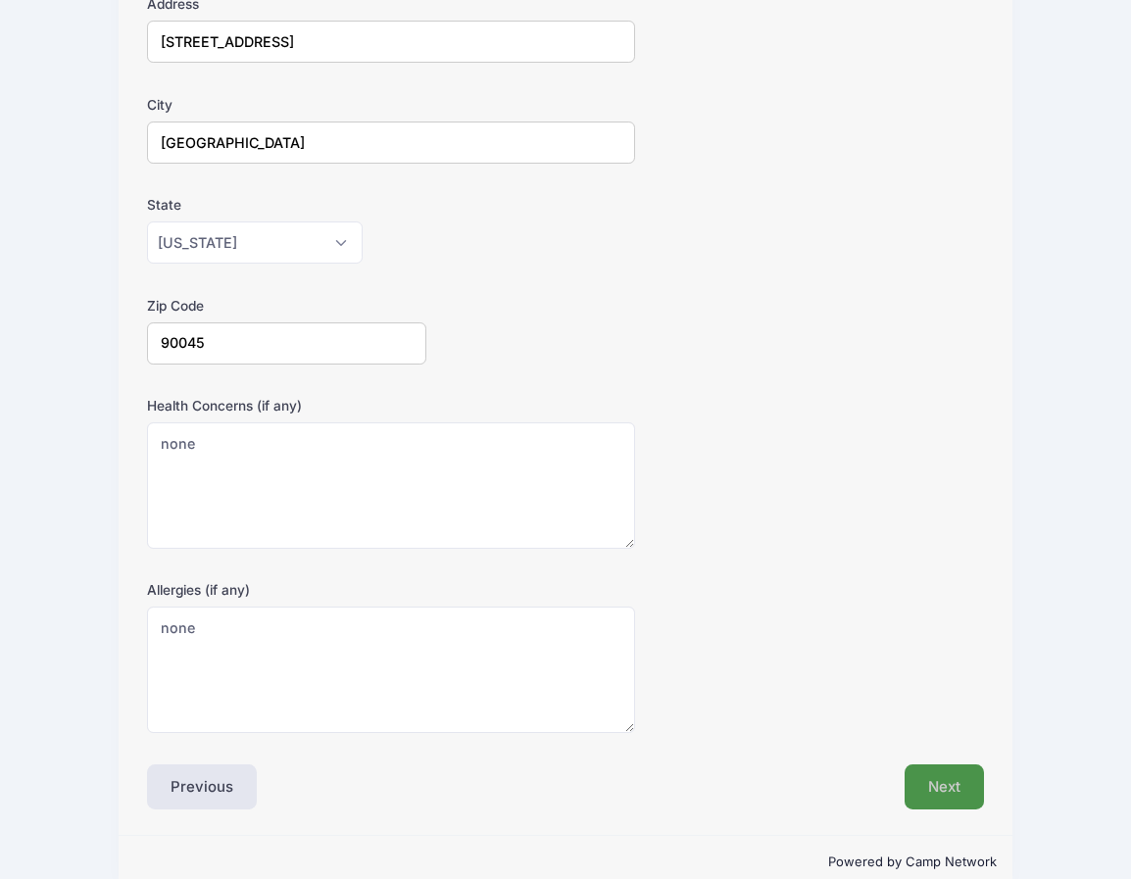
click at [931, 765] on button "Next" at bounding box center [943, 786] width 79 height 45
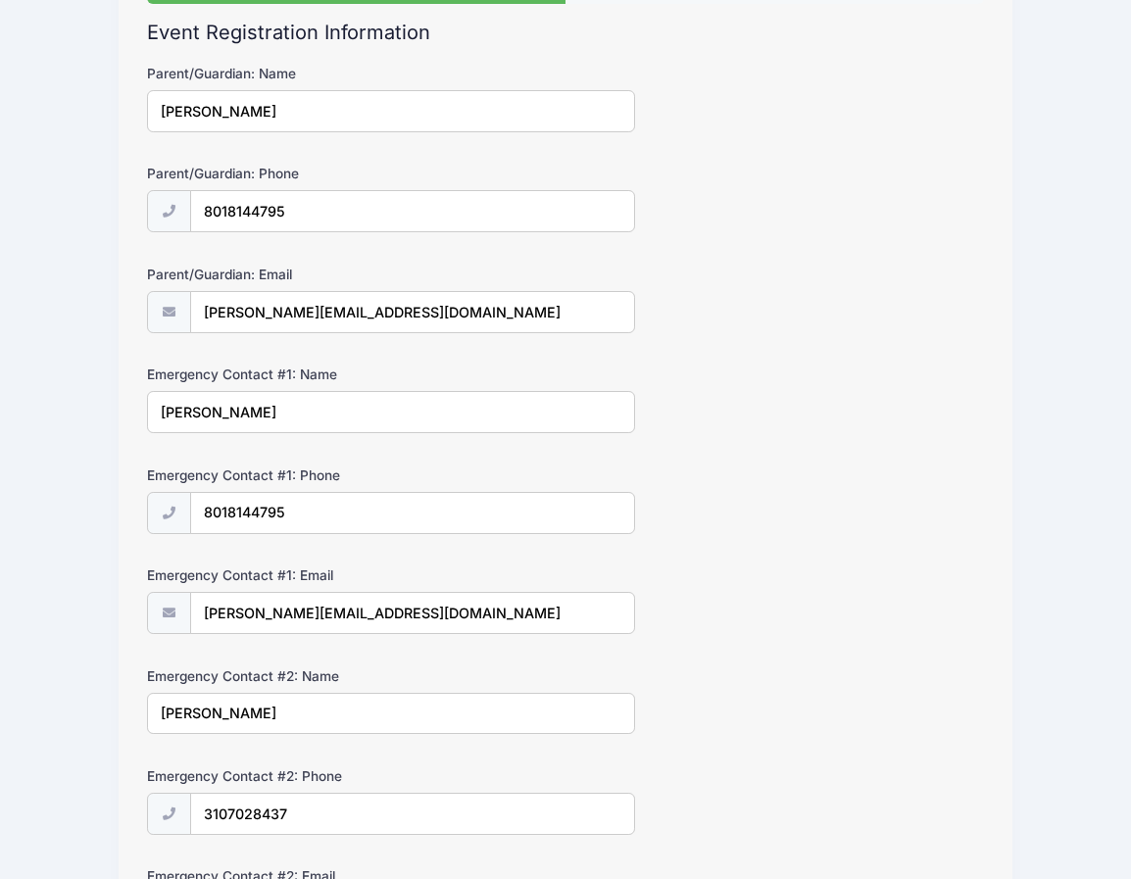
scroll to position [376, 0]
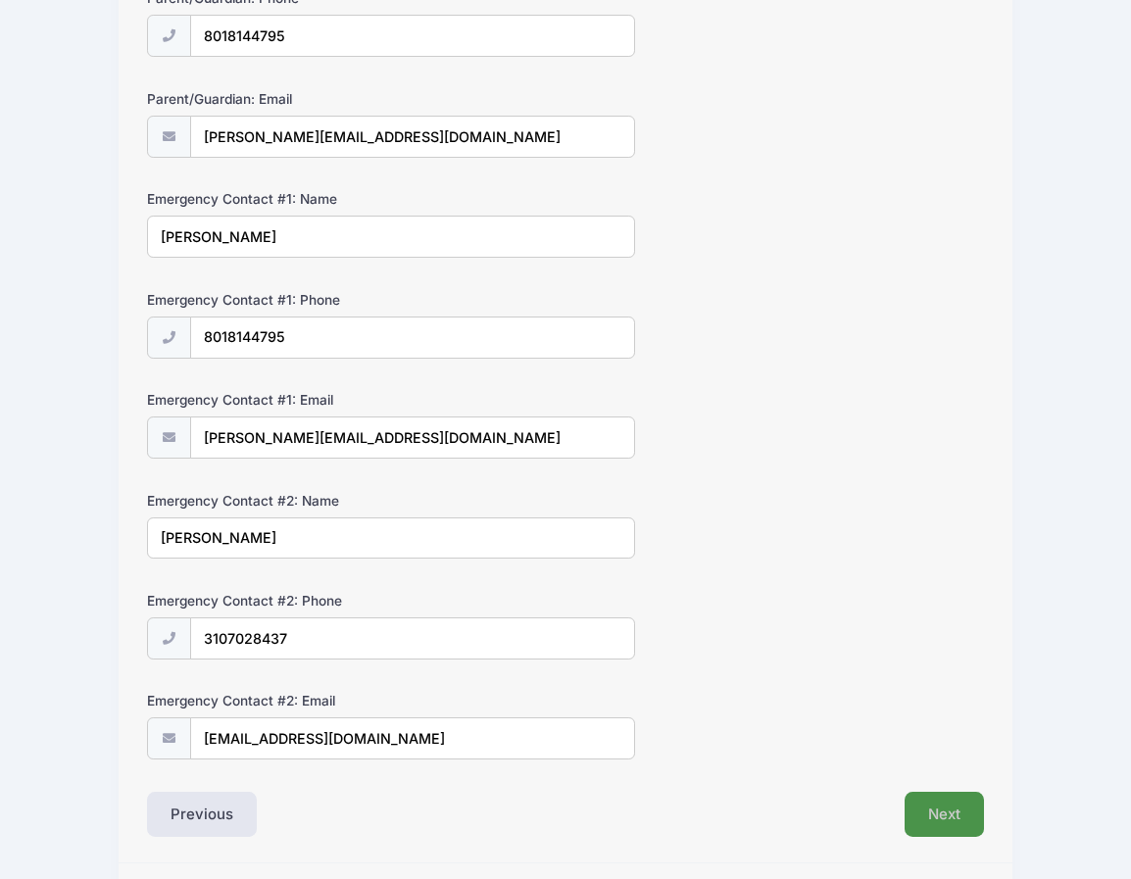
click at [938, 806] on button "Next" at bounding box center [943, 814] width 79 height 45
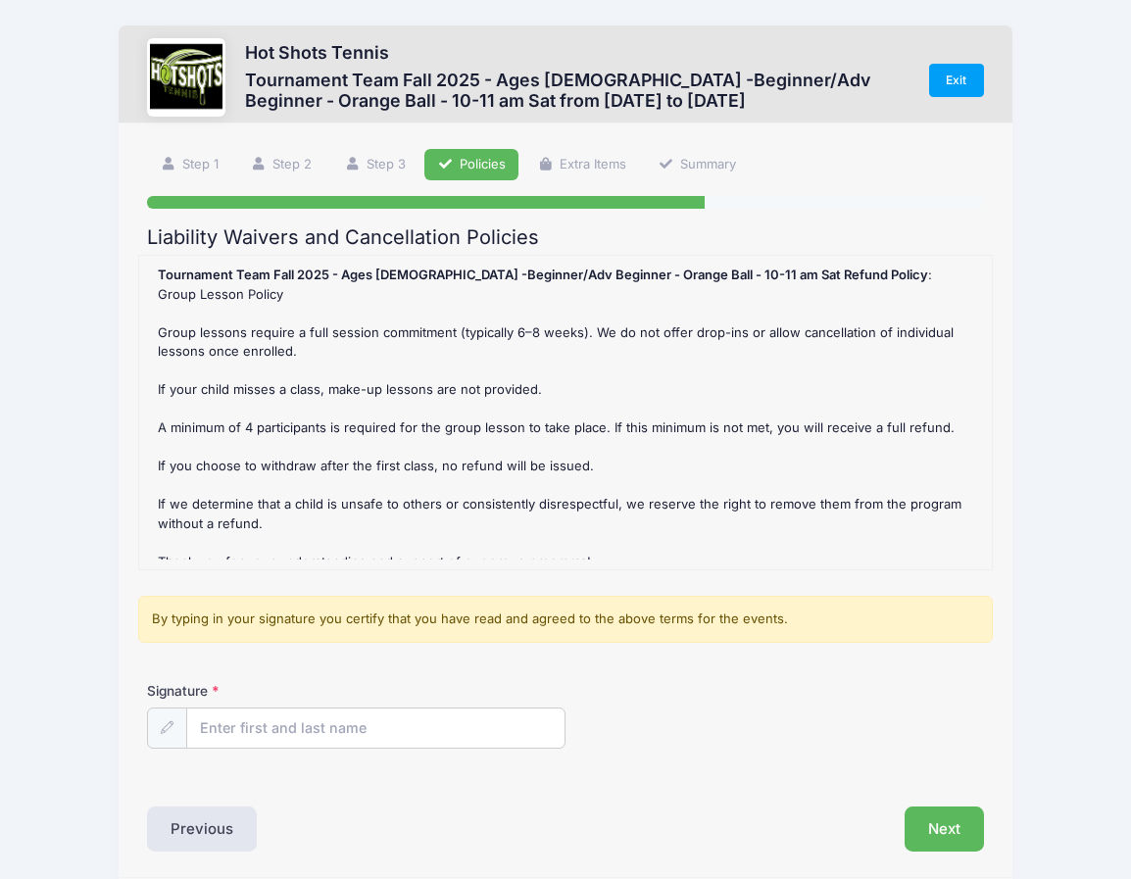
scroll to position [4, 0]
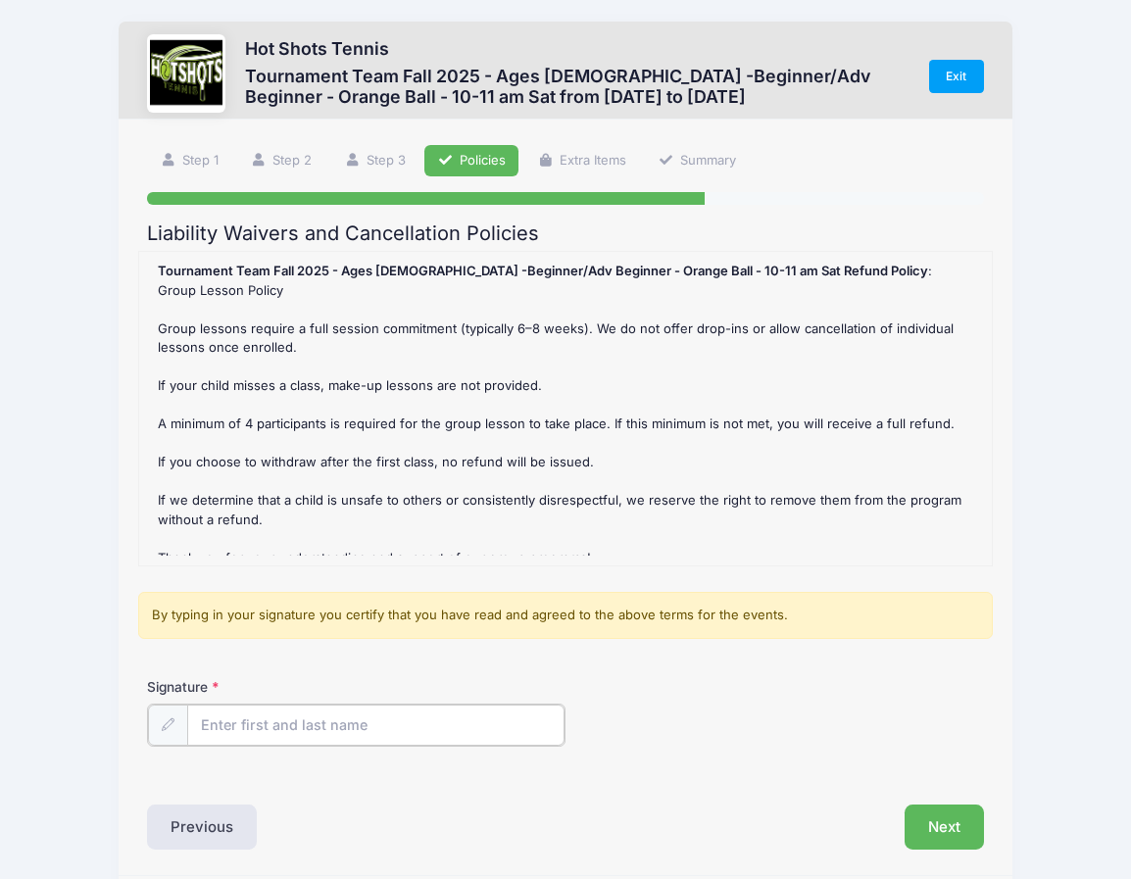
click at [491, 735] on input "Signature" at bounding box center [375, 725] width 377 height 42
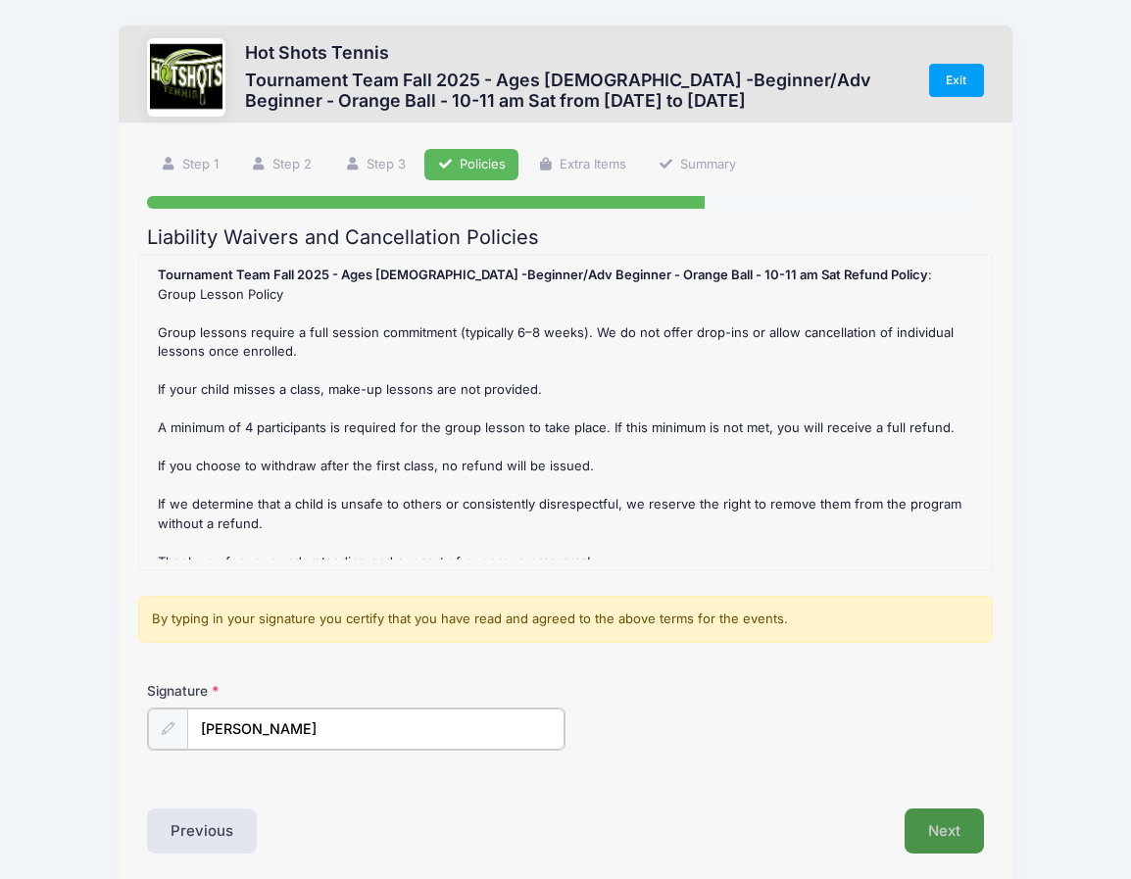
type input "[PERSON_NAME]"
click at [941, 825] on button "Next" at bounding box center [943, 828] width 79 height 45
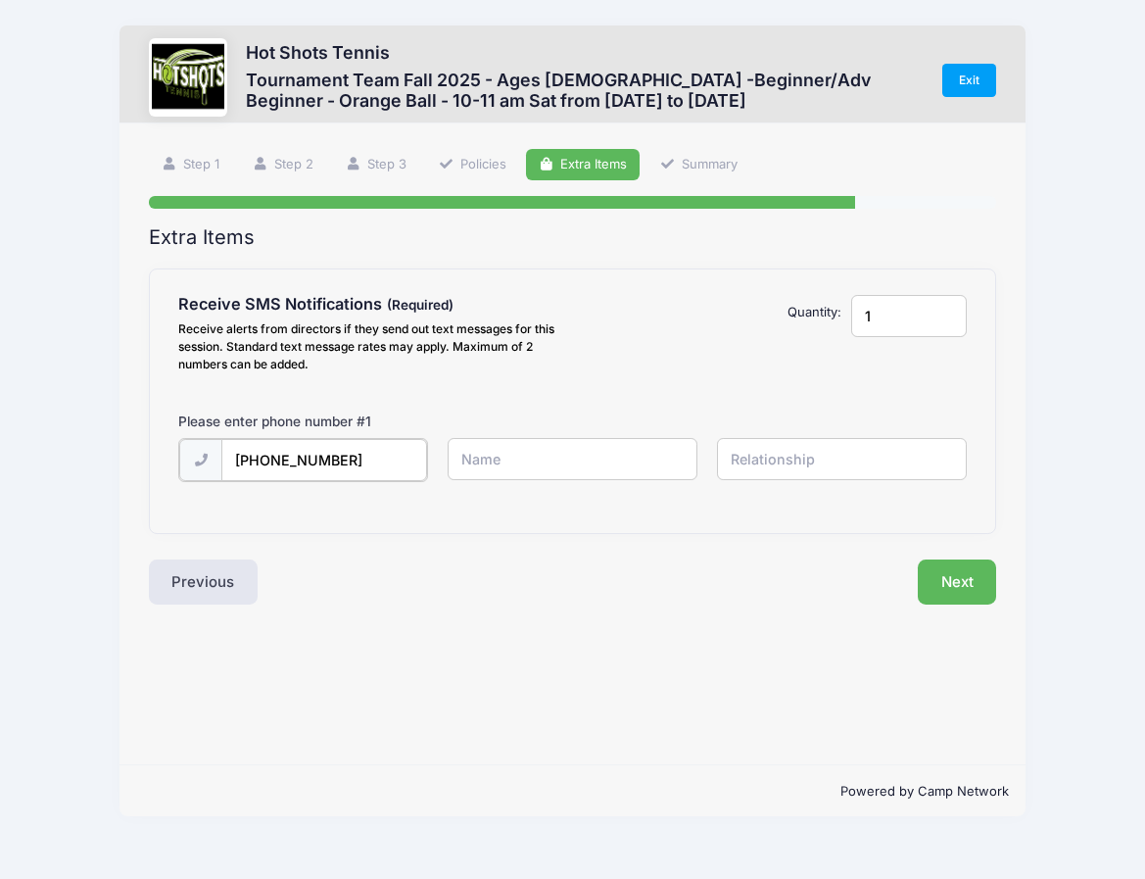
type input "[PHONE_NUMBER]"
type input "[PERSON_NAME]"
type input "p"
type input "n"
type input "mother"
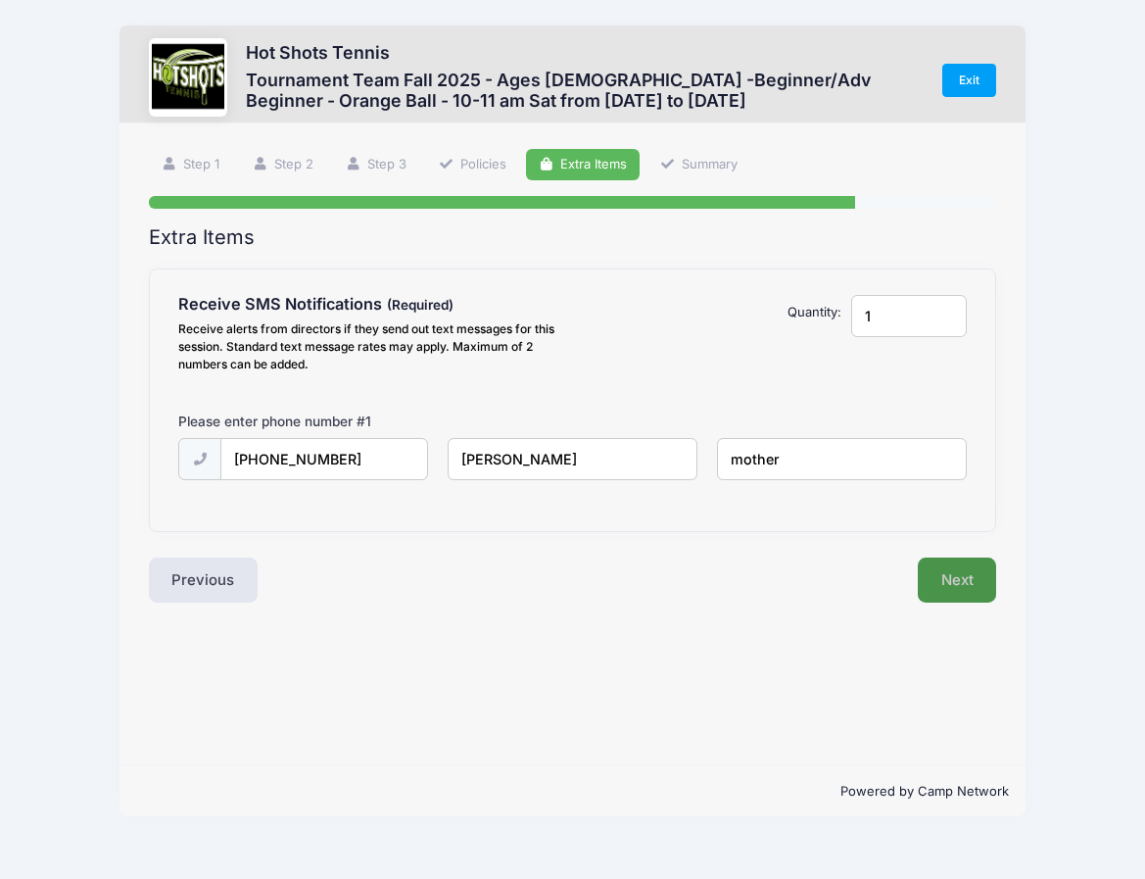
click at [981, 589] on button "Next" at bounding box center [957, 579] width 79 height 45
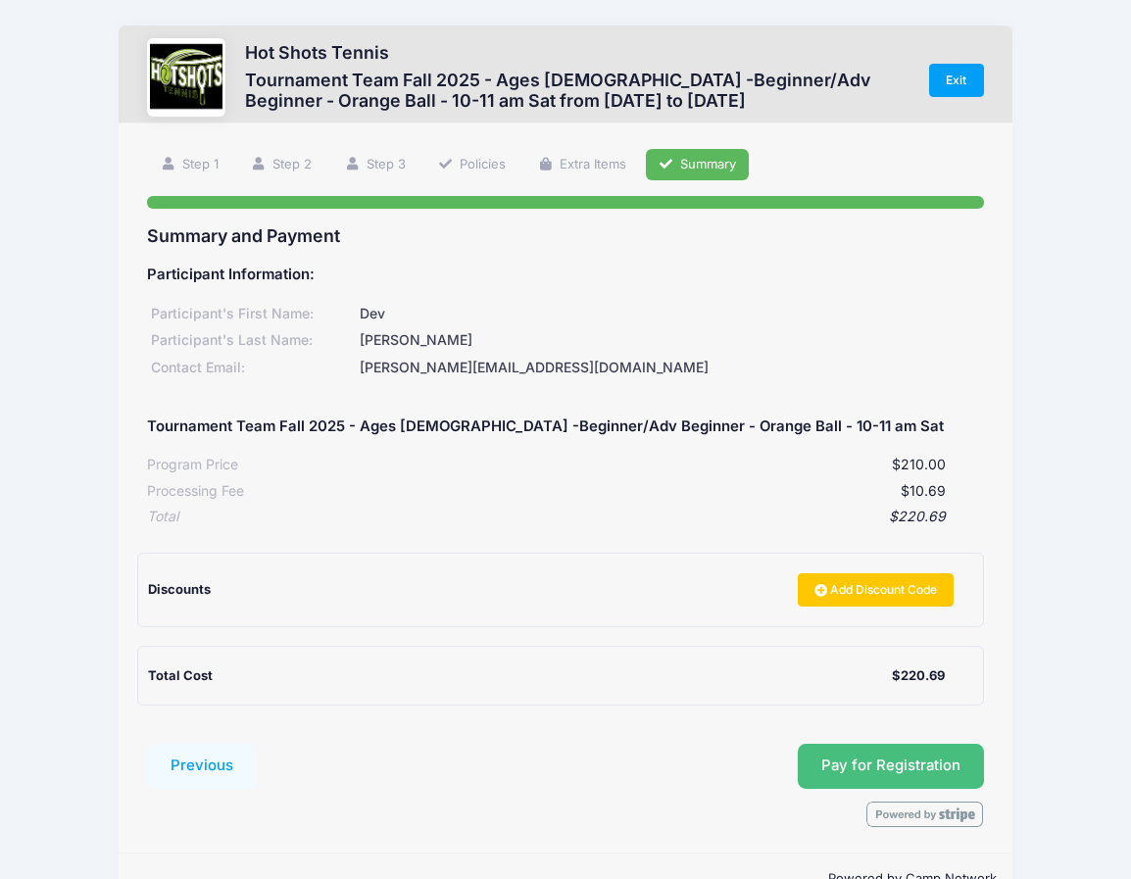
scroll to position [4, 0]
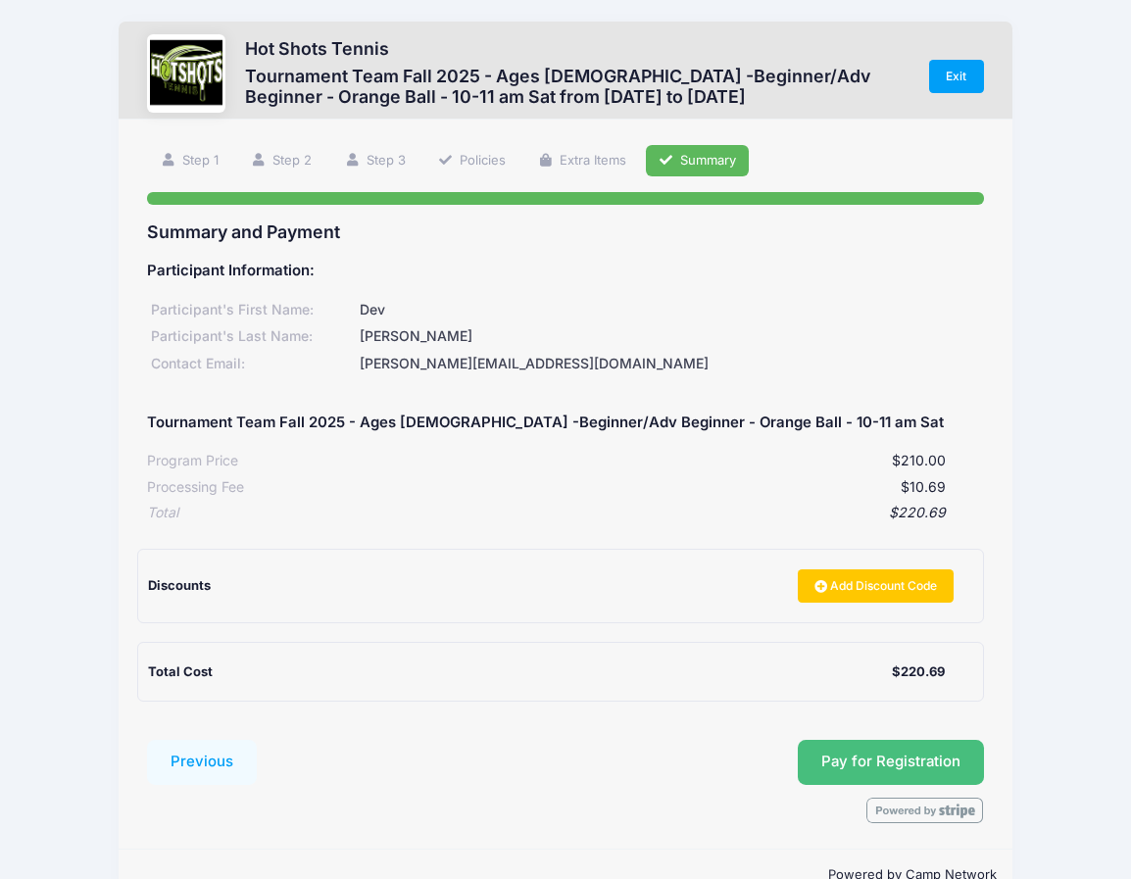
click at [935, 752] on span "Pay for Registration" at bounding box center [890, 761] width 139 height 18
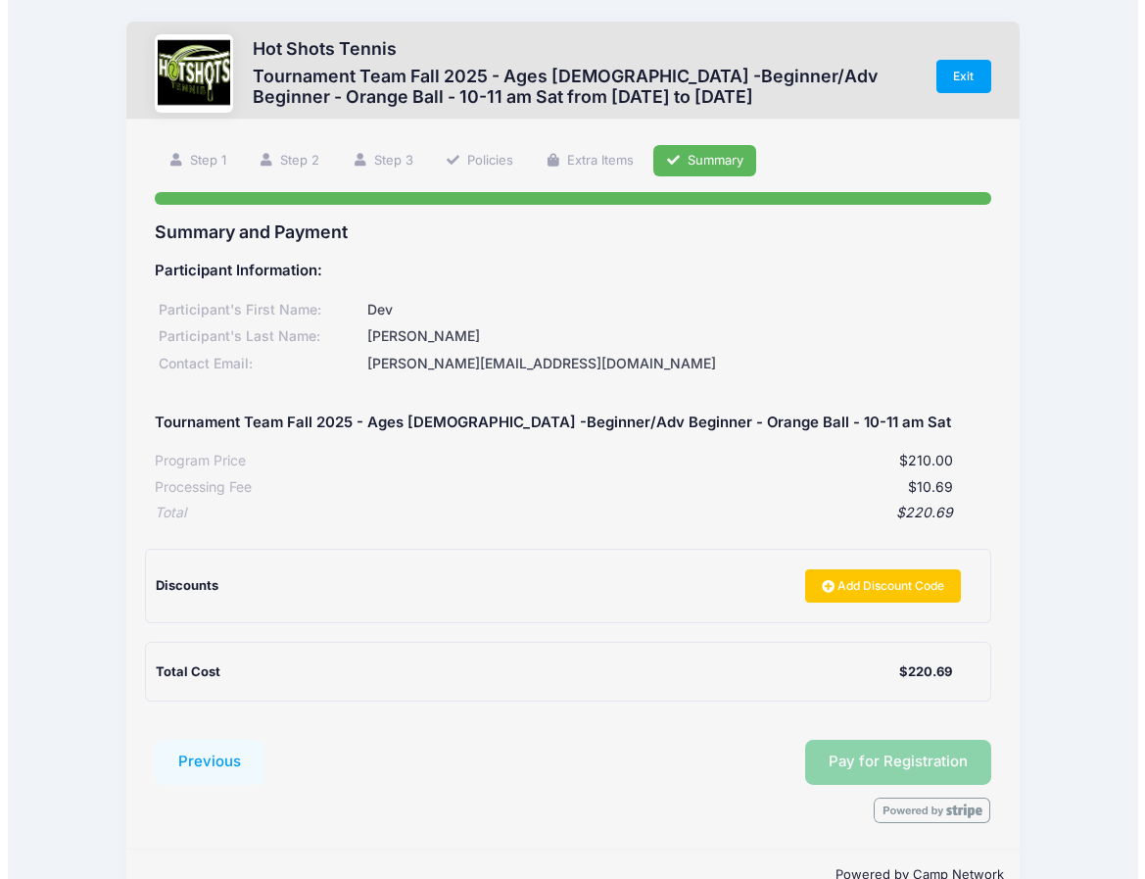
scroll to position [0, 0]
